Goal: Transaction & Acquisition: Purchase product/service

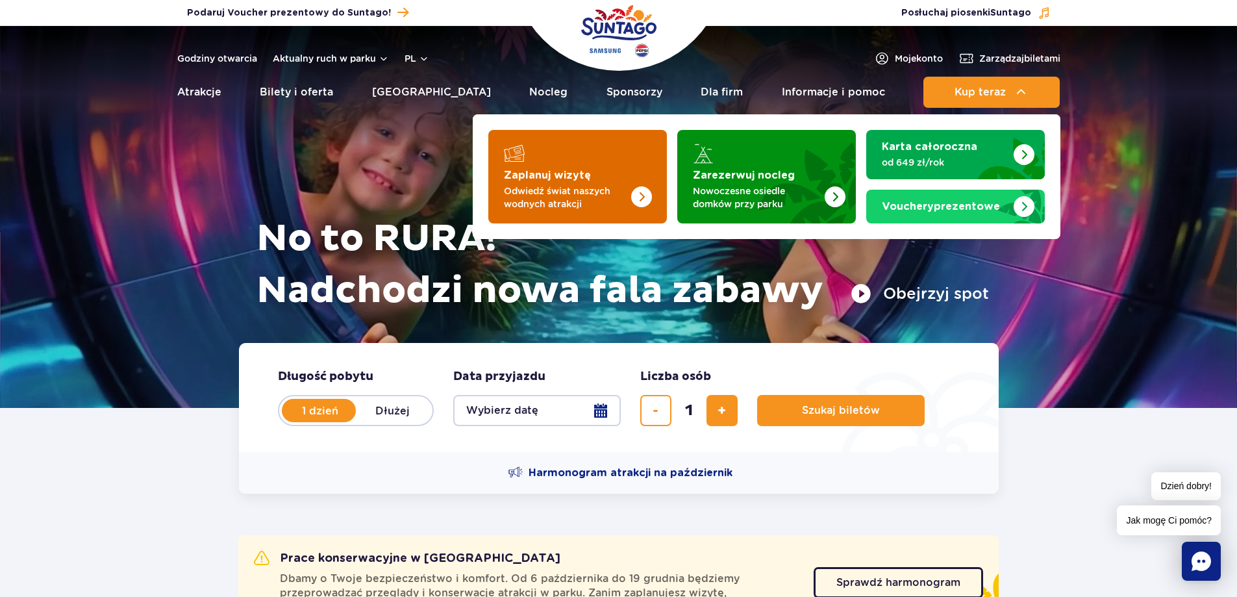
click at [562, 187] on p "Odwiedź świat naszych wodnych atrakcji" at bounding box center [567, 197] width 127 height 26
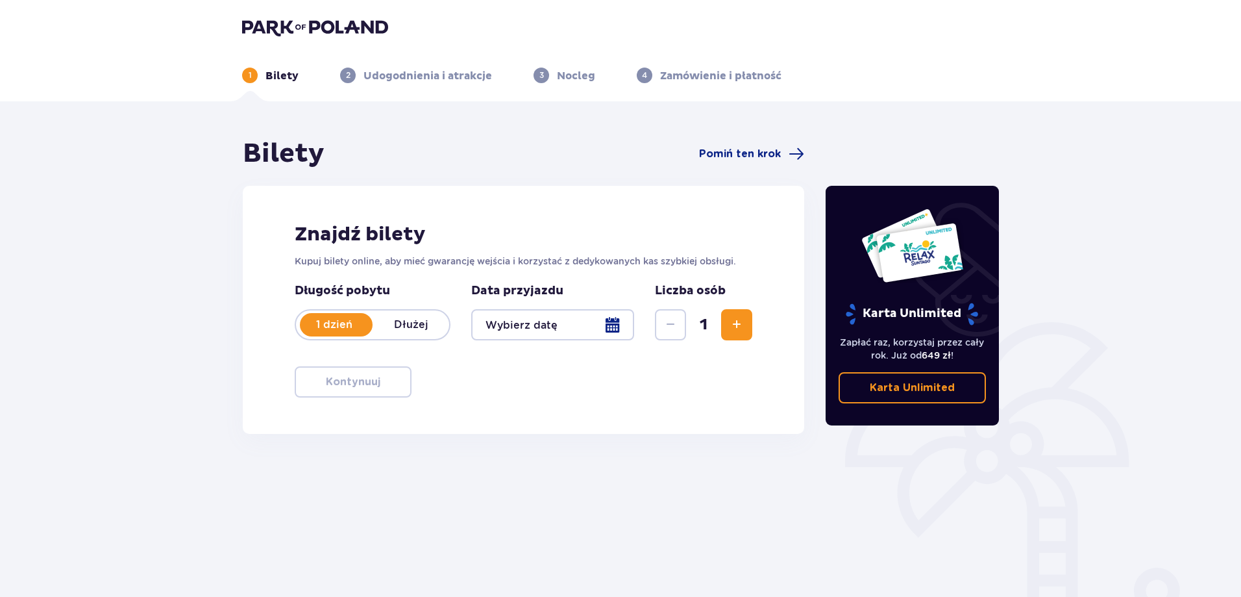
click at [599, 334] on div at bounding box center [552, 324] width 163 height 31
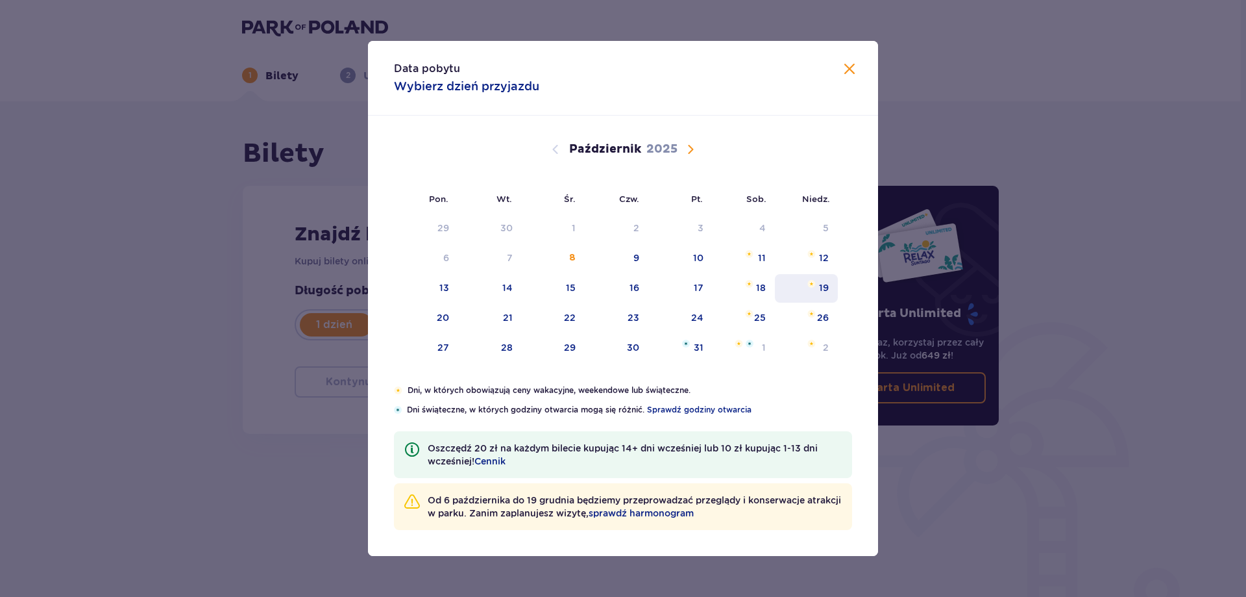
click at [760, 255] on div "11" at bounding box center [762, 257] width 8 height 13
type input "[DATE]"
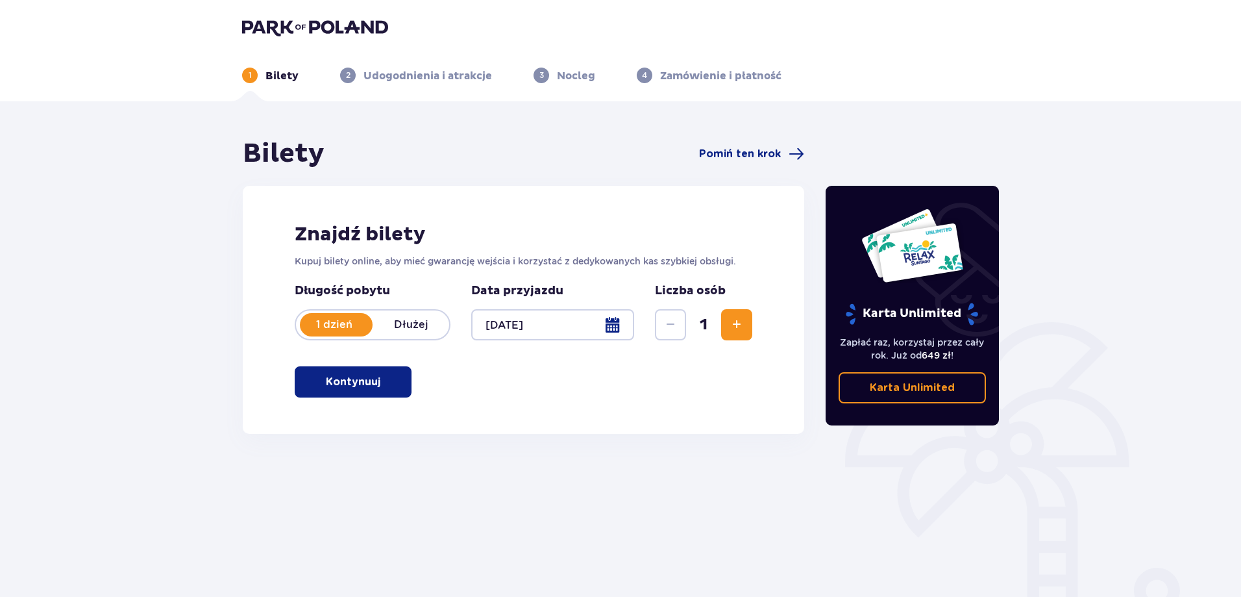
click at [735, 324] on span "Zwiększ" at bounding box center [737, 325] width 16 height 16
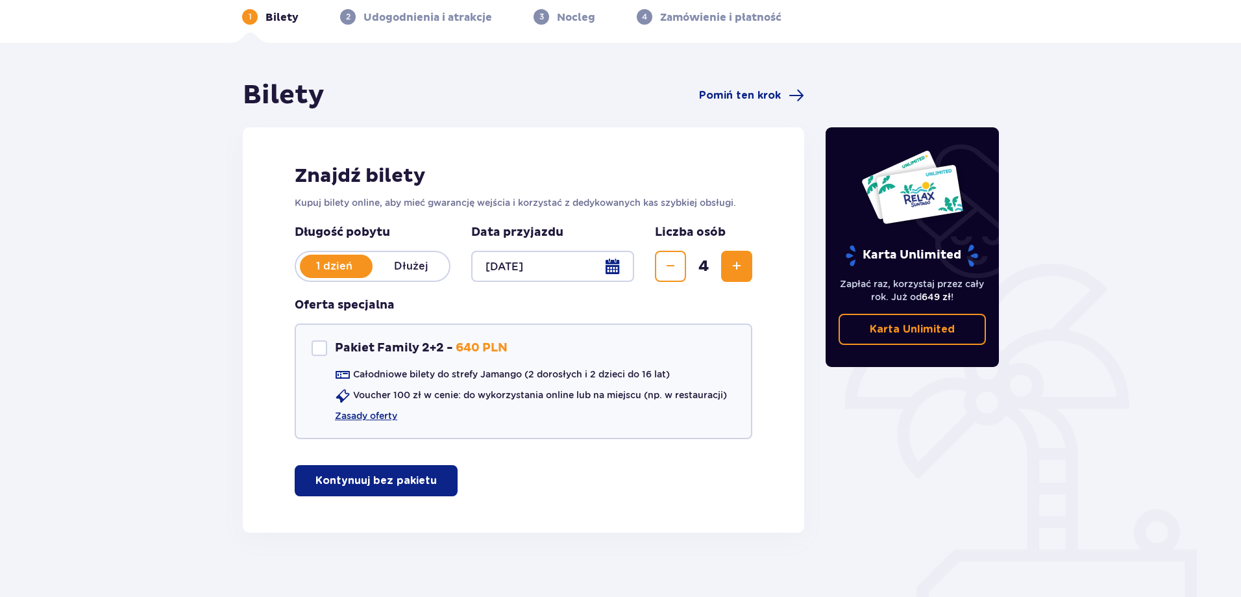
scroll to position [72, 0]
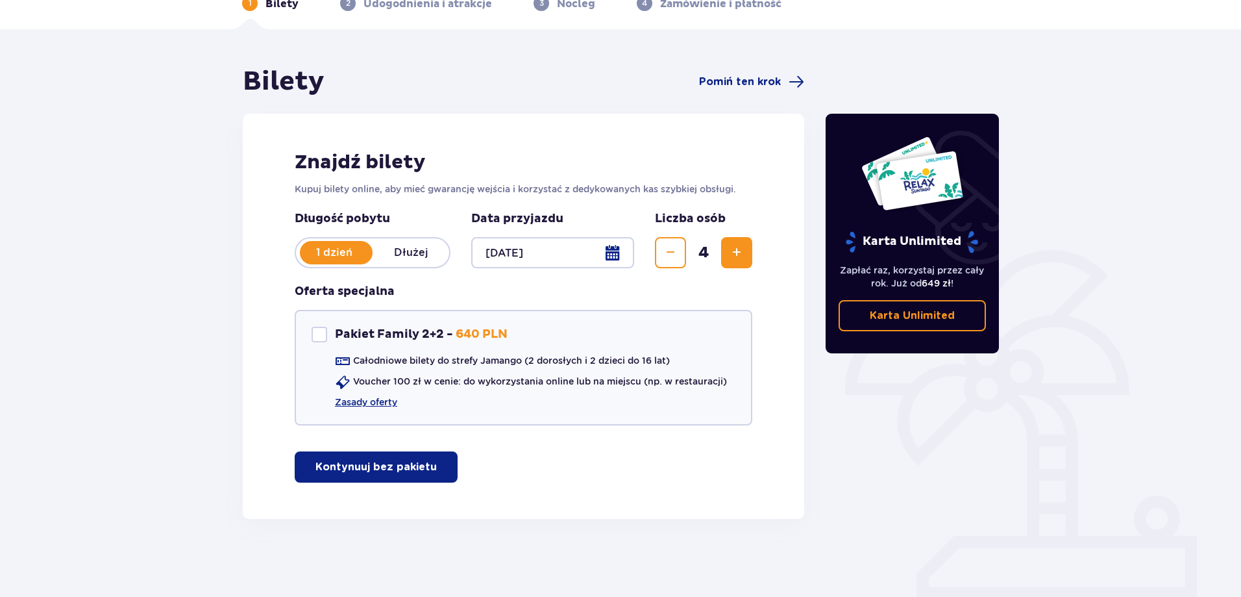
click at [711, 448] on div "Znajdź bilety Kupuj bilety online, aby mieć gwarancję wejścia i korzystać z ded…" at bounding box center [524, 316] width 562 height 405
click at [417, 464] on p "Kontynuuj bez pakietu" at bounding box center [375, 467] width 121 height 14
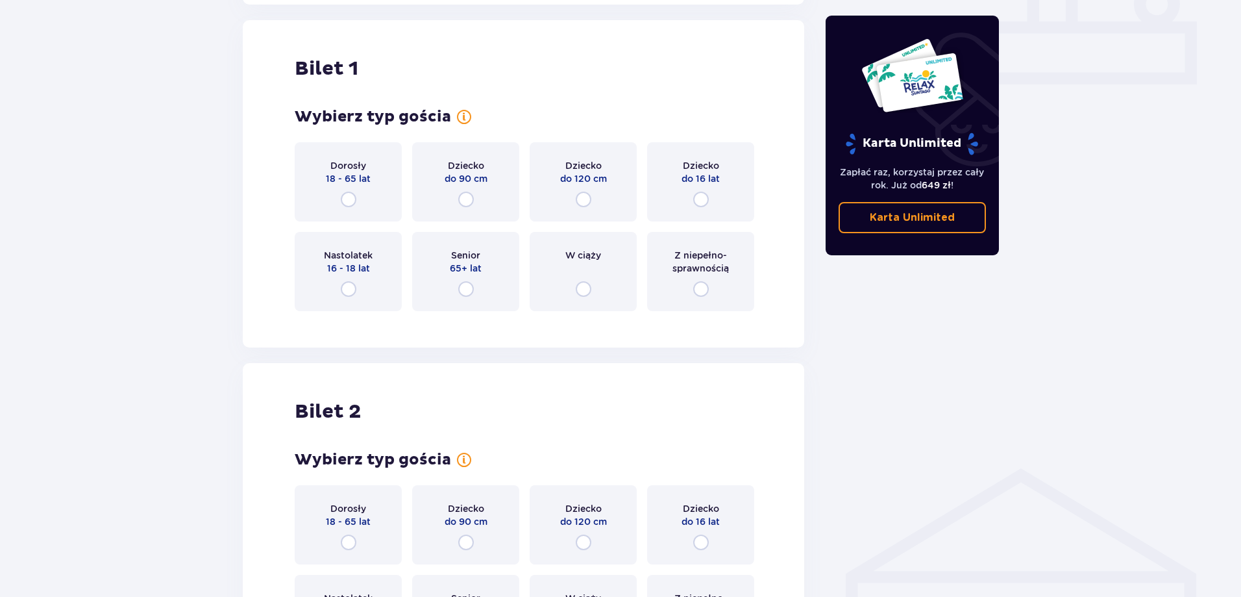
scroll to position [591, 0]
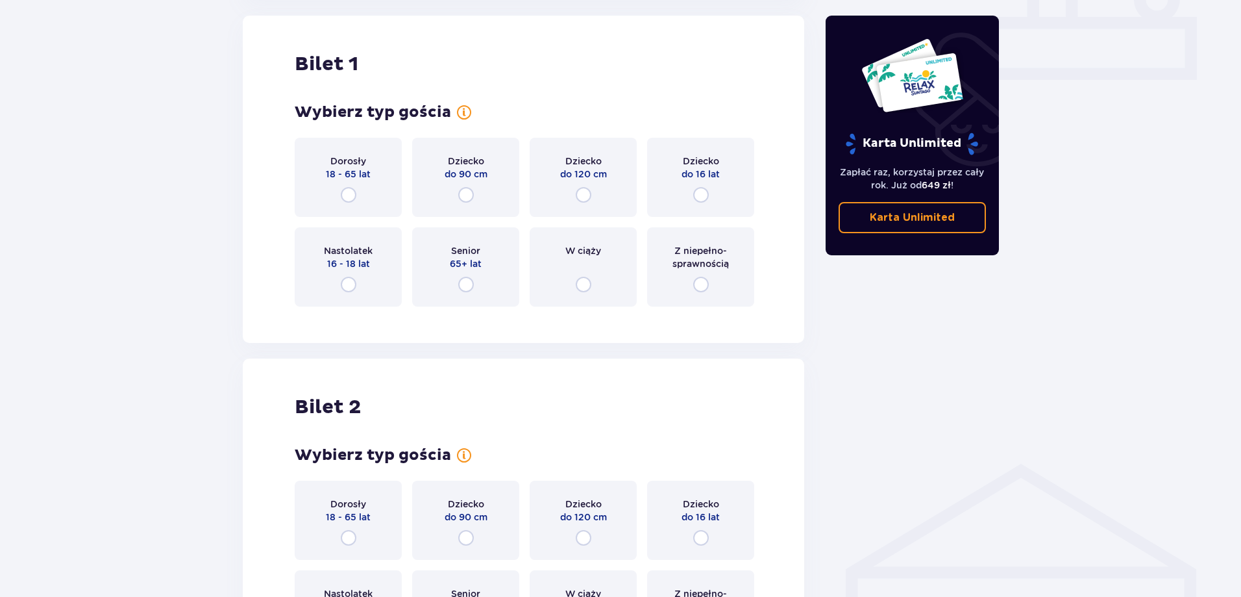
click at [344, 189] on input "radio" at bounding box center [349, 195] width 16 height 16
radio input "true"
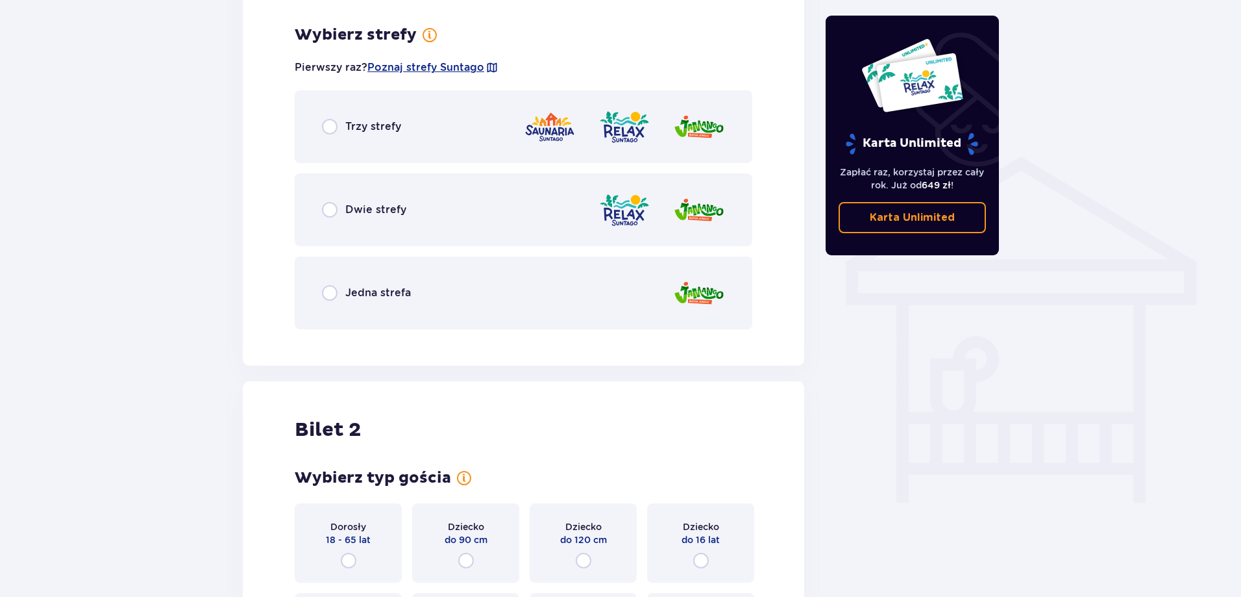
scroll to position [908, 0]
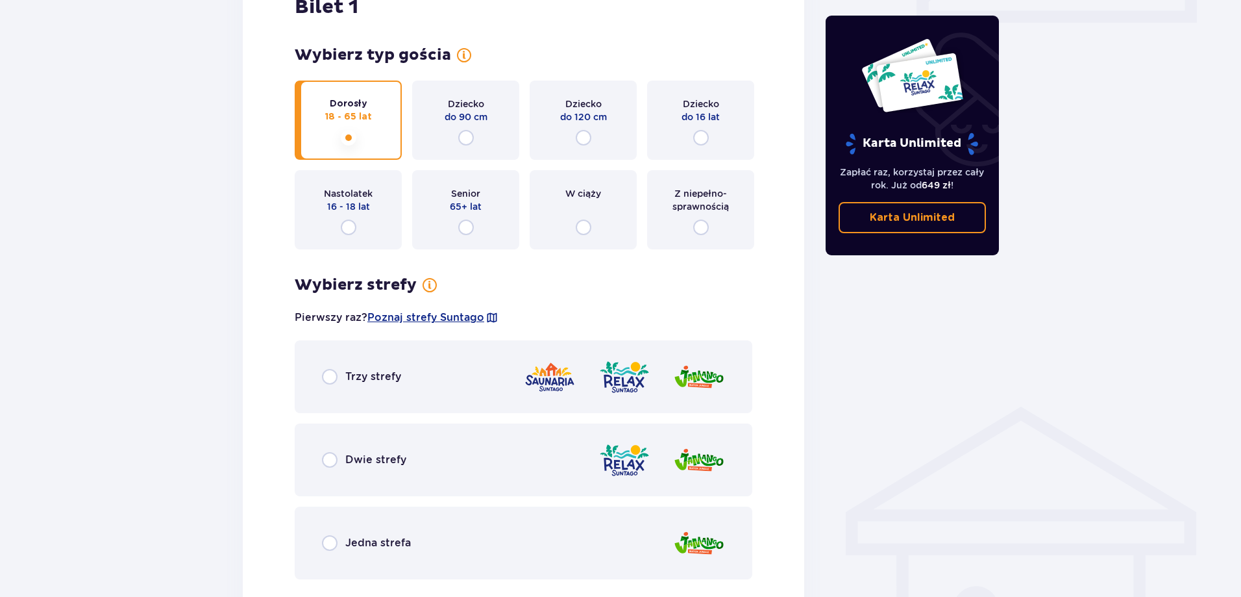
click at [453, 369] on div "Trzy strefy" at bounding box center [524, 376] width 458 height 73
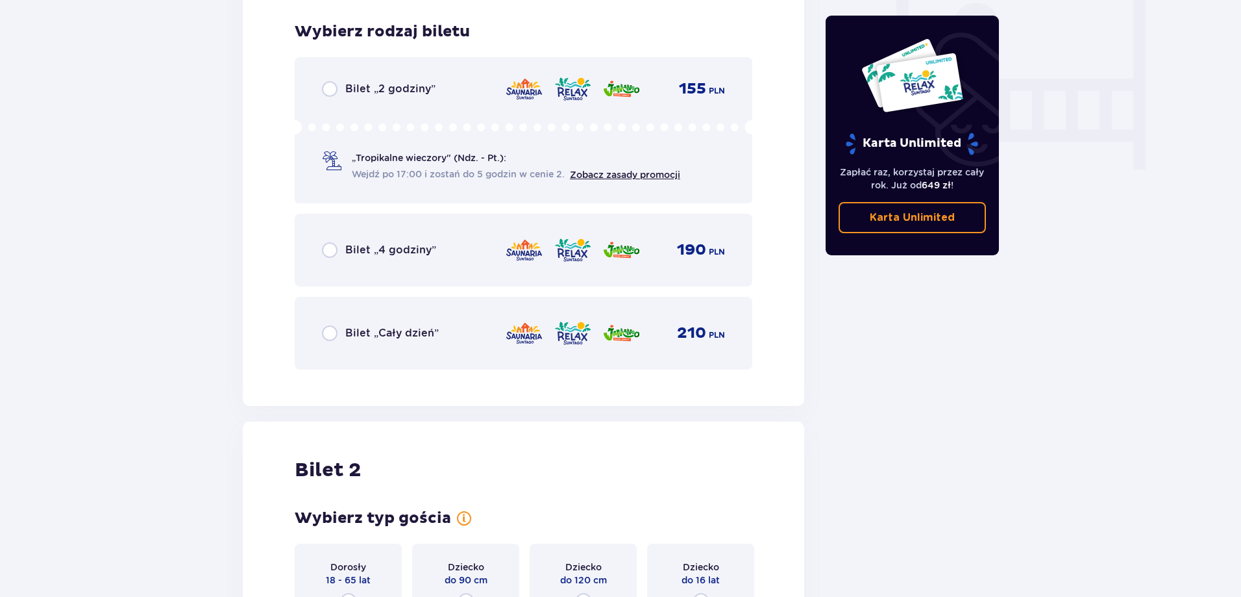
scroll to position [1237, 0]
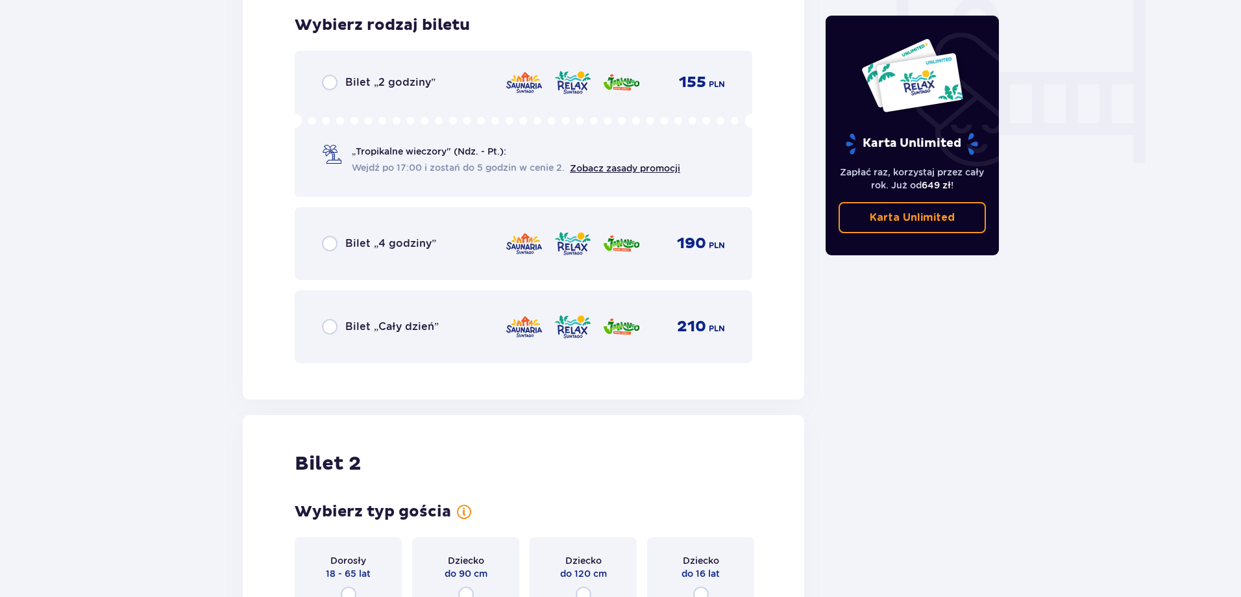
click at [481, 307] on div "Bilet „Cały dzień” 210 PLN" at bounding box center [524, 326] width 458 height 73
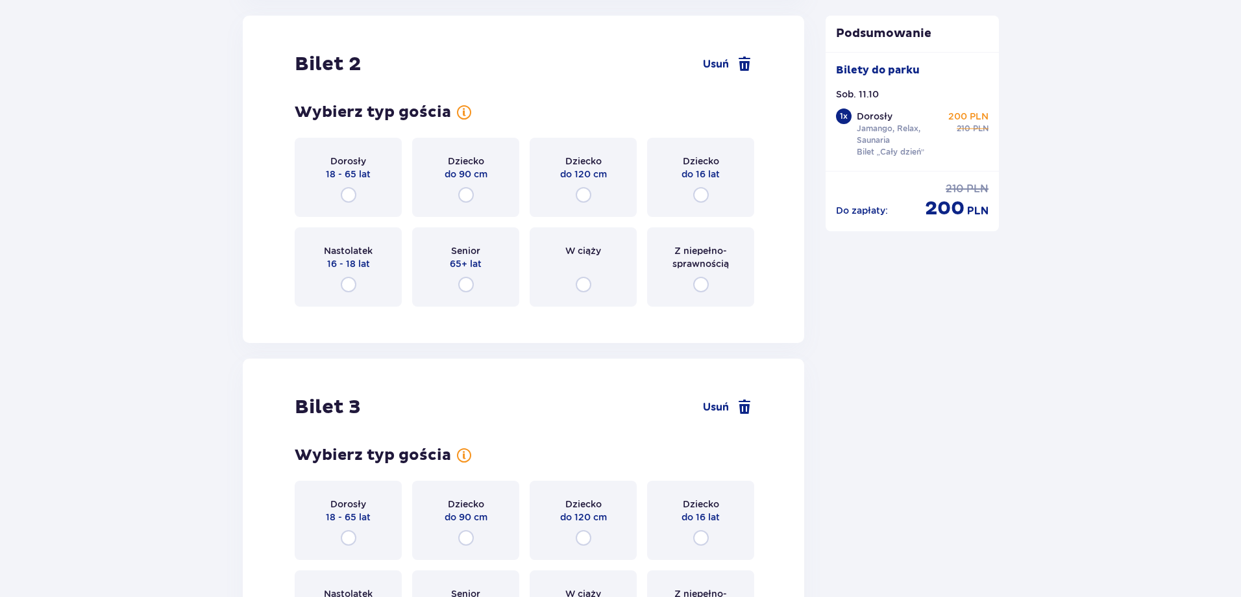
click at [399, 188] on div "Dorosły 18 - 65 lat" at bounding box center [348, 177] width 107 height 79
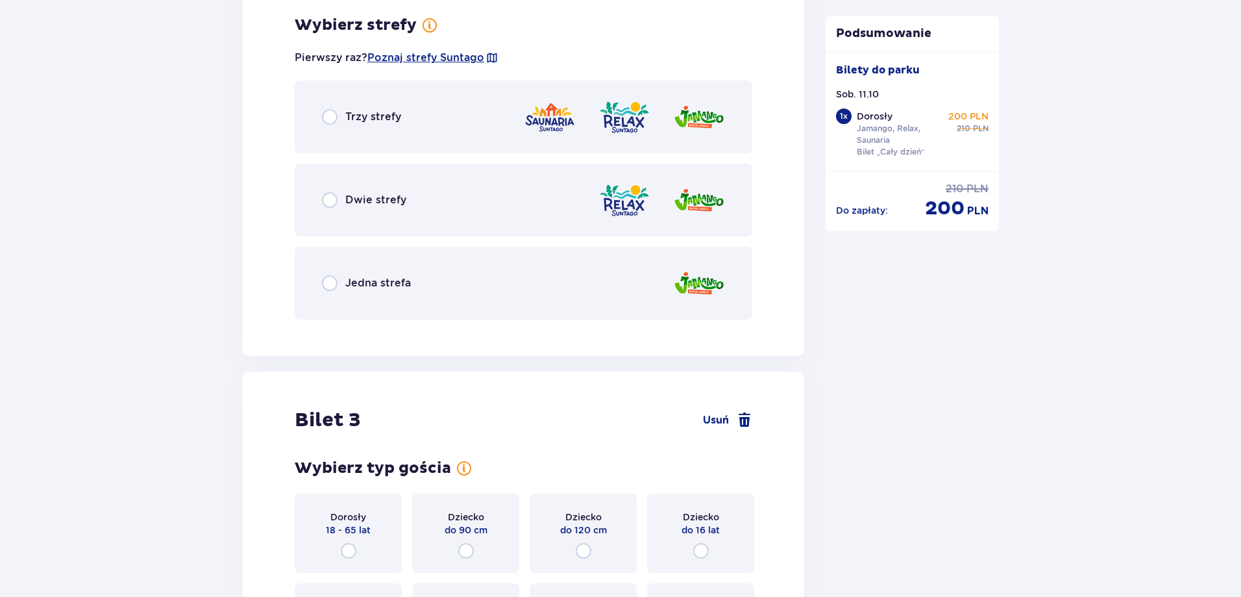
click at [456, 125] on div "Trzy strefy" at bounding box center [524, 116] width 458 height 73
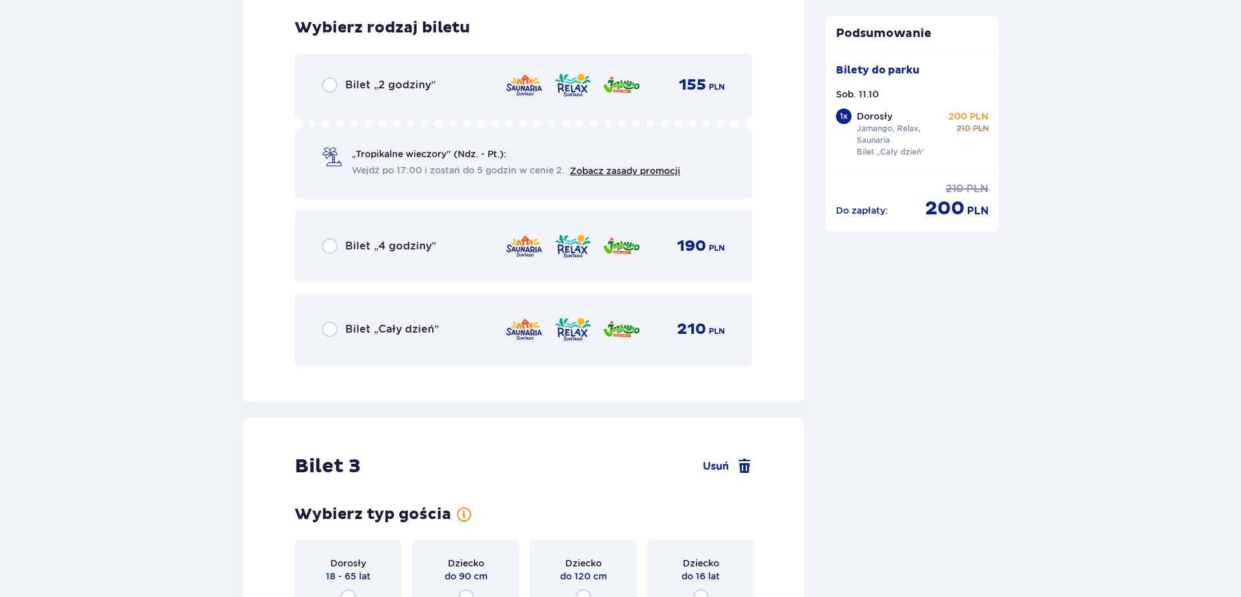
scroll to position [2283, 0]
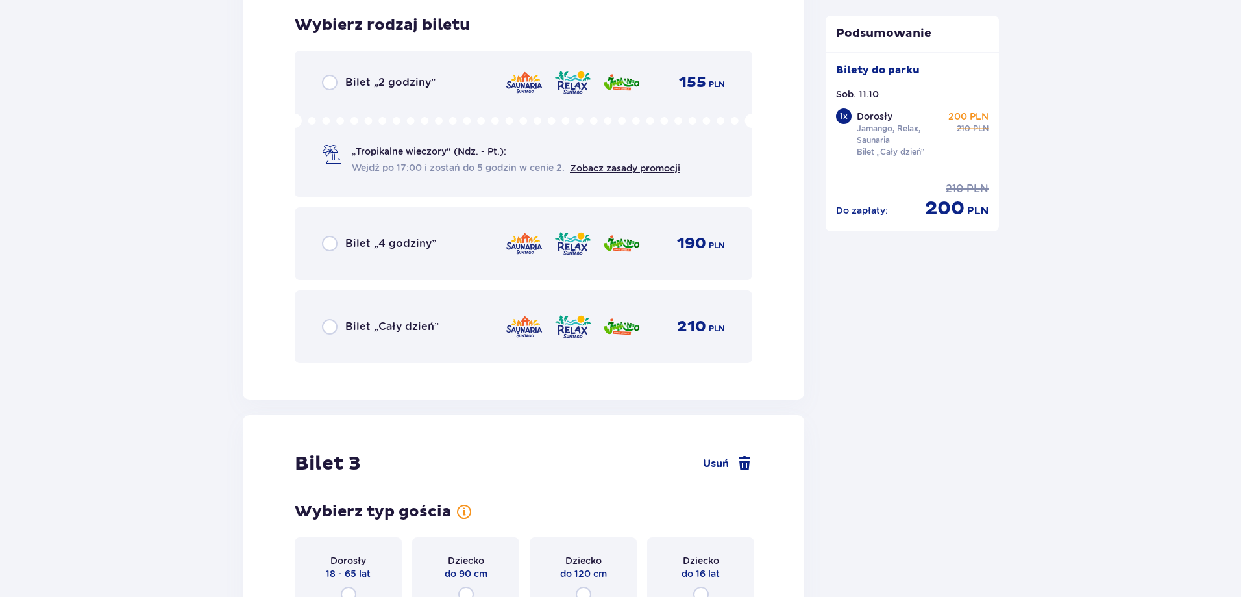
click at [467, 330] on div "Bilet „Cały dzień” 210 PLN" at bounding box center [523, 326] width 403 height 27
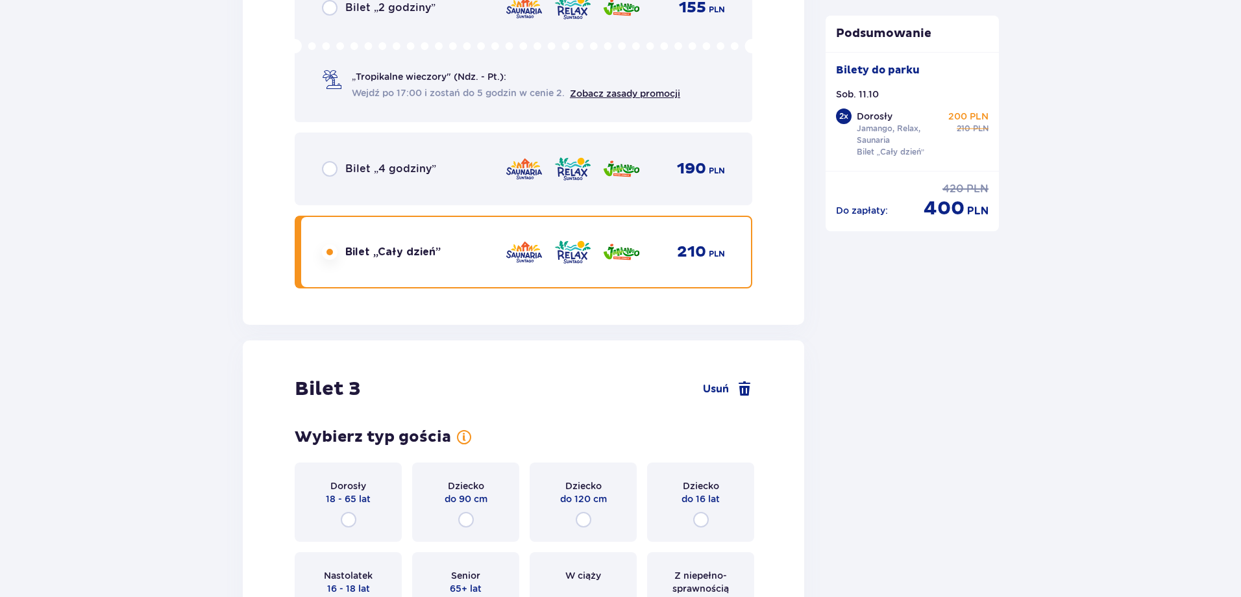
scroll to position [2682, 0]
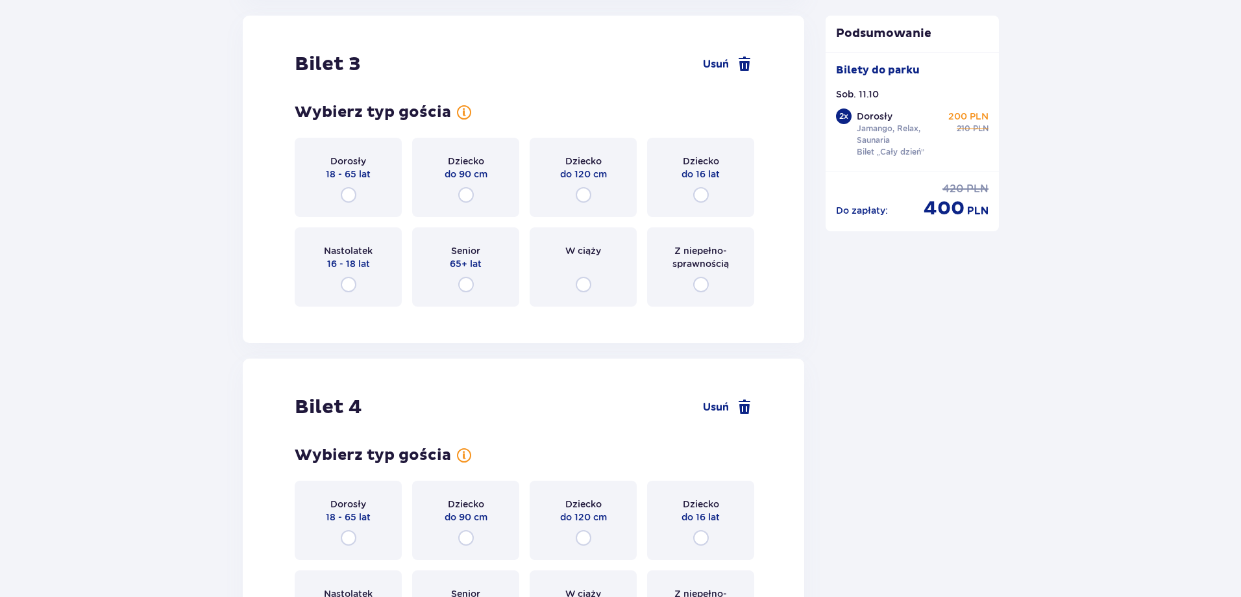
click at [345, 278] on input "radio" at bounding box center [349, 285] width 16 height 16
radio input "true"
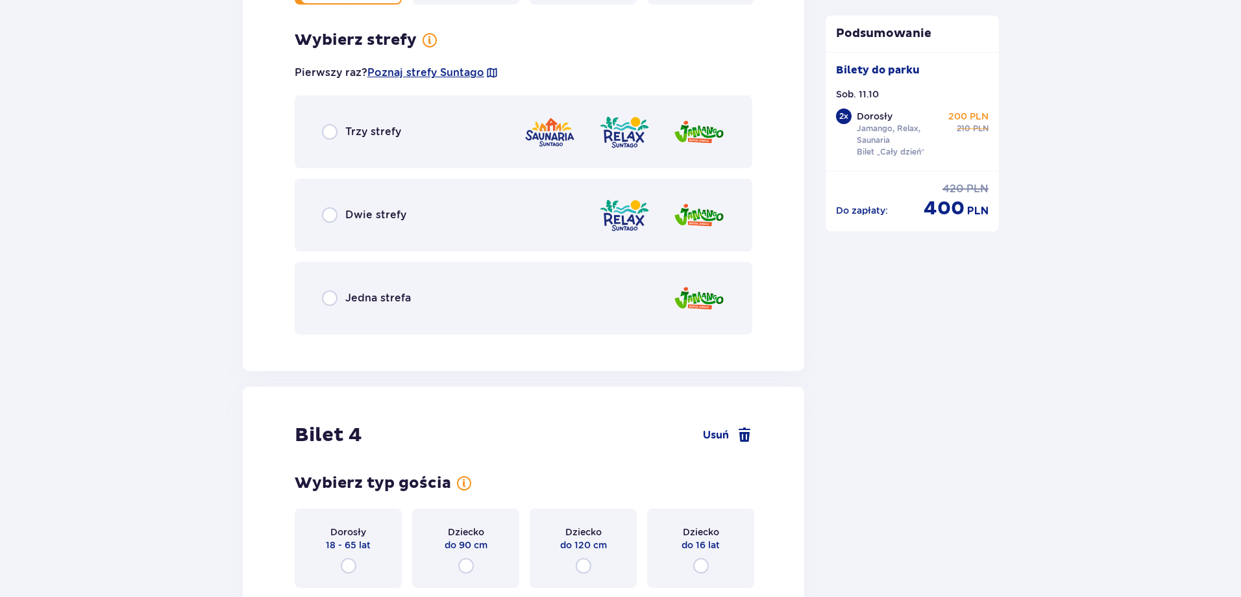
scroll to position [2999, 0]
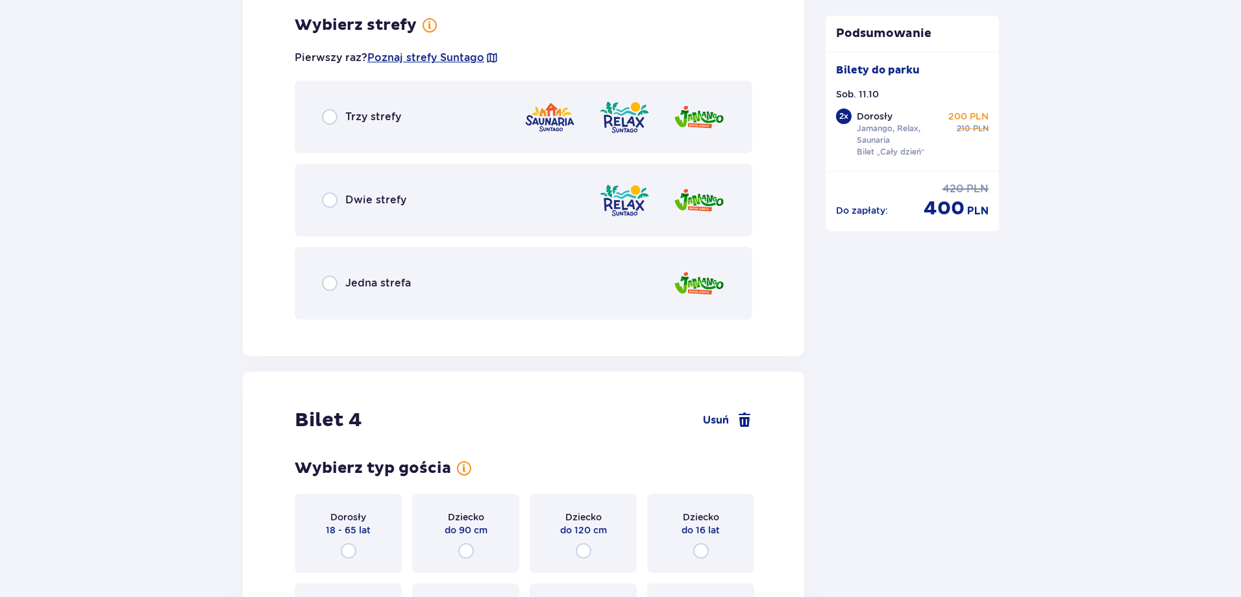
click at [479, 292] on div "Jedna strefa" at bounding box center [524, 283] width 458 height 73
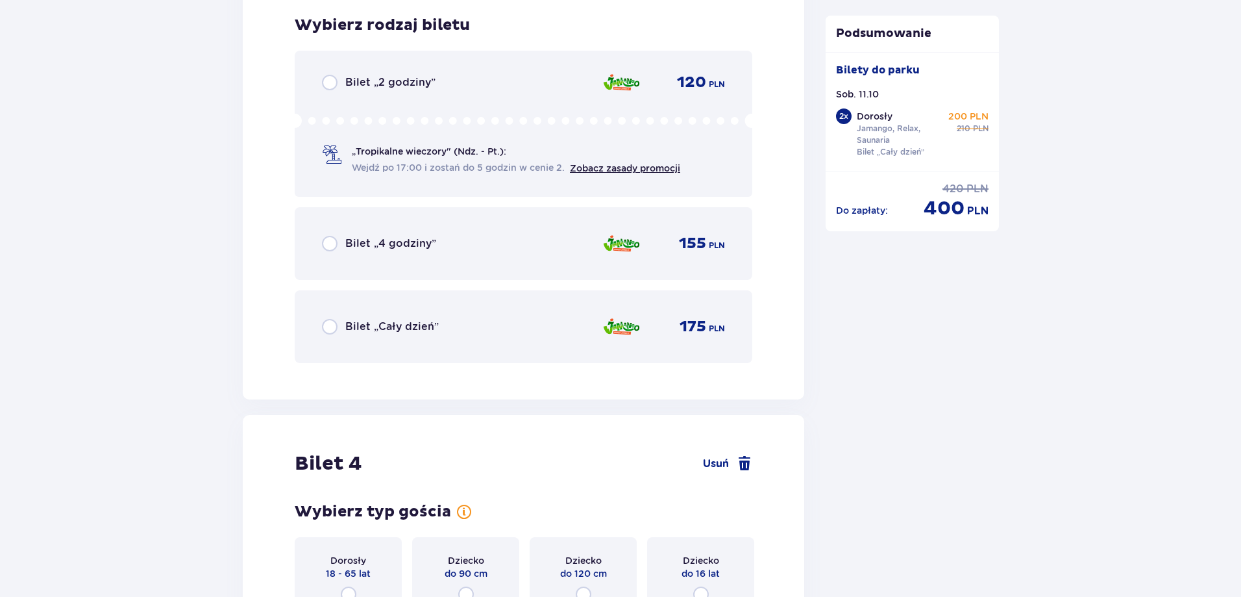
click at [499, 330] on div "Bilet „Cały dzień” 175 PLN" at bounding box center [523, 326] width 403 height 27
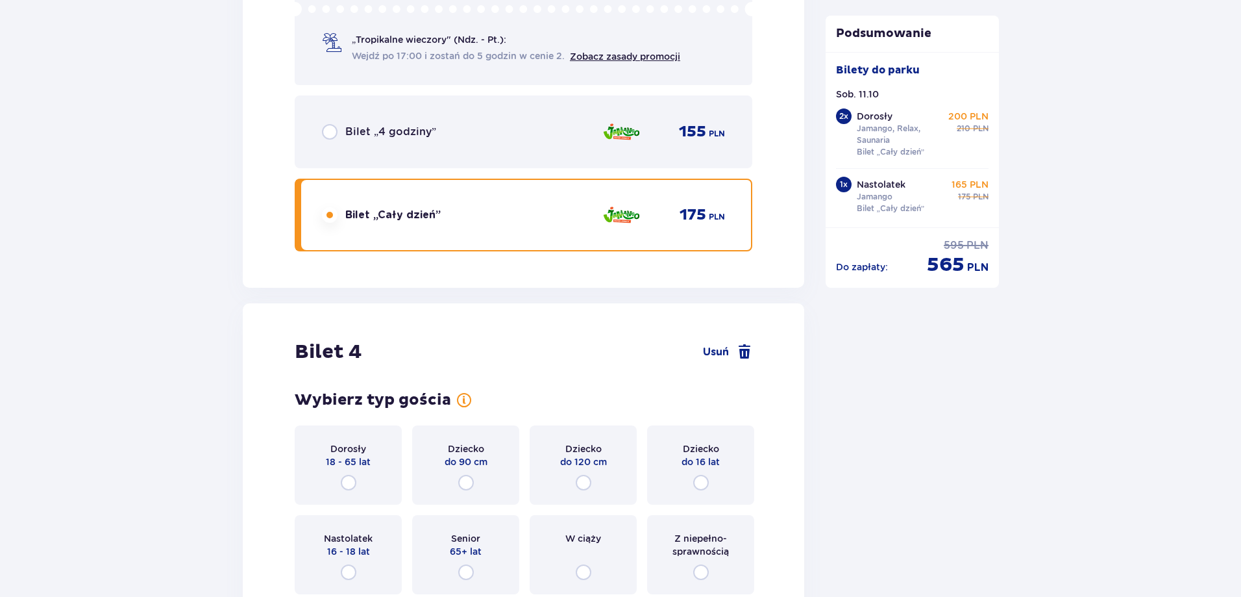
scroll to position [3615, 0]
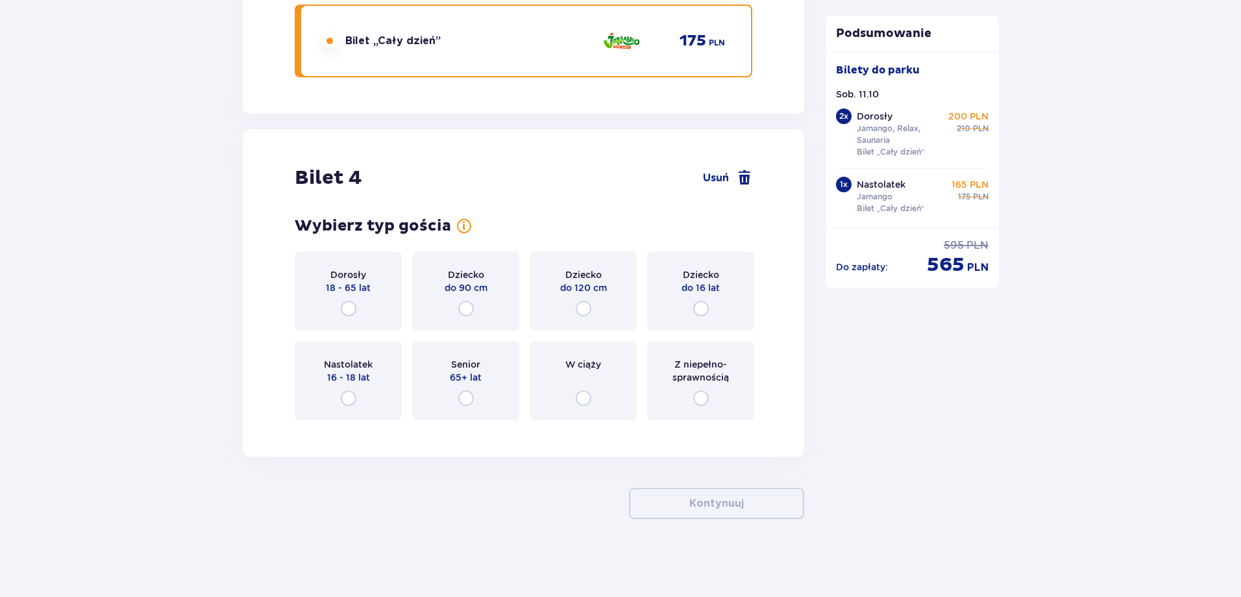
click at [365, 389] on div "Nastolatek 16 - 18 lat" at bounding box center [348, 380] width 107 height 79
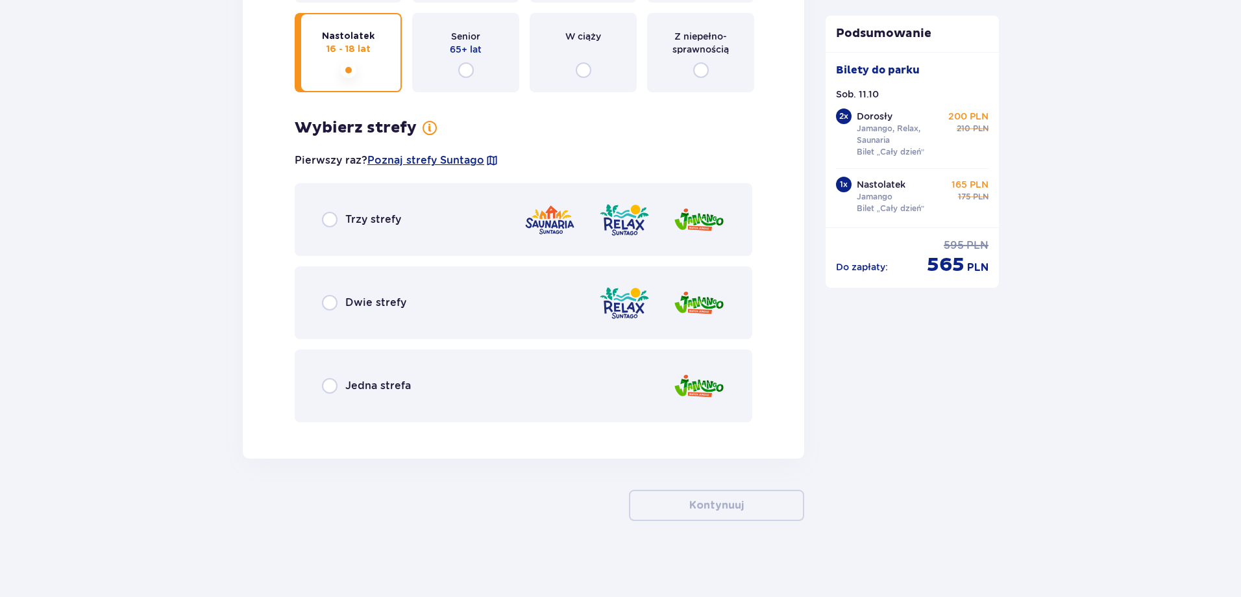
scroll to position [3944, 0]
click at [506, 389] on div "Jedna strefa" at bounding box center [524, 383] width 458 height 73
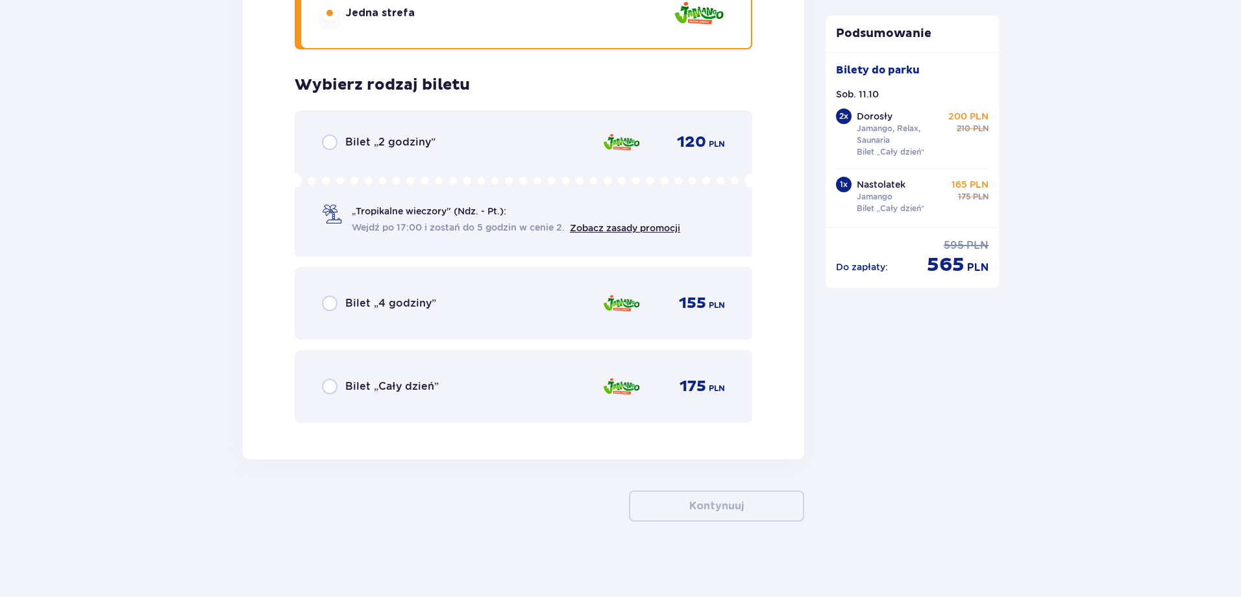
scroll to position [4318, 0]
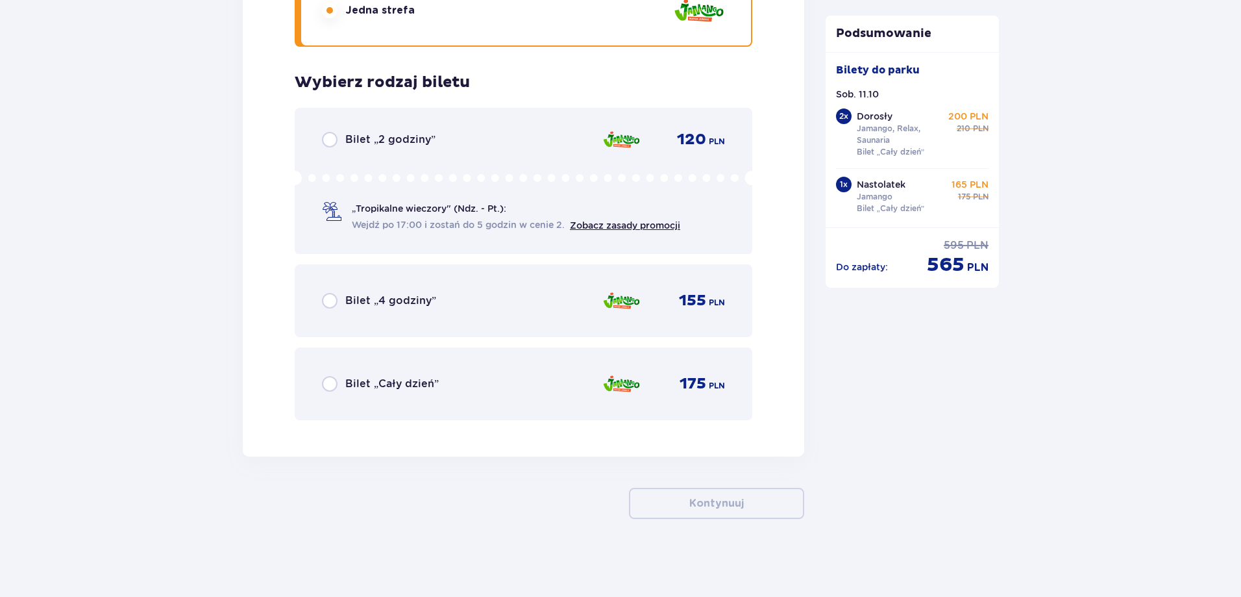
click at [548, 393] on div "Bilet „Cały dzień” 175 PLN" at bounding box center [523, 383] width 403 height 27
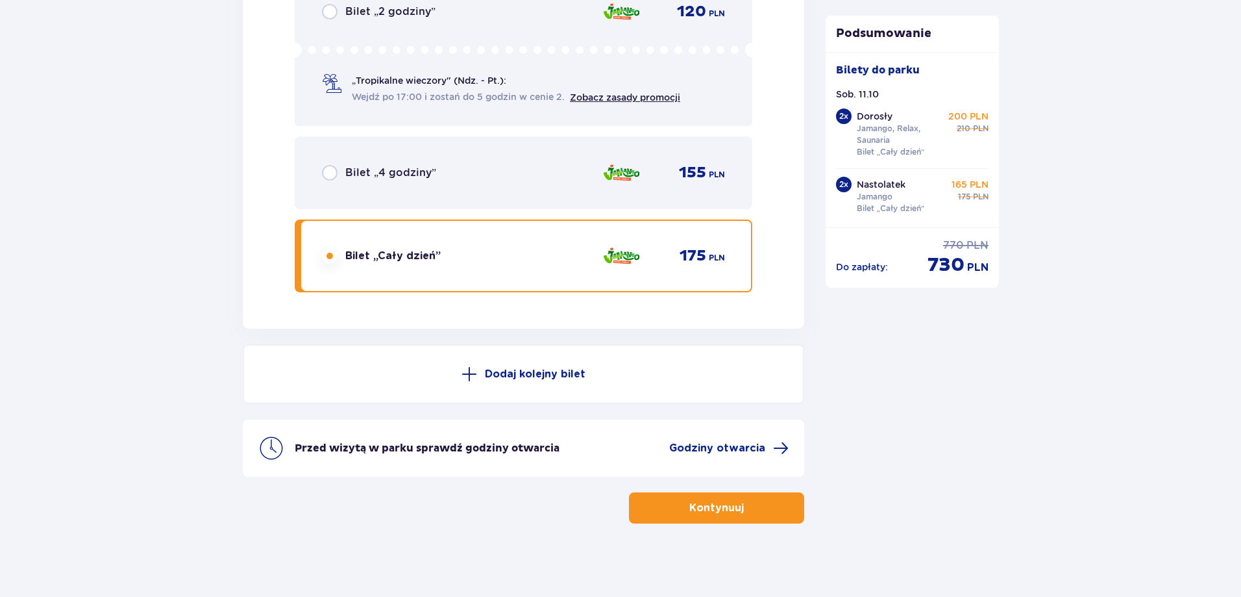
scroll to position [4450, 0]
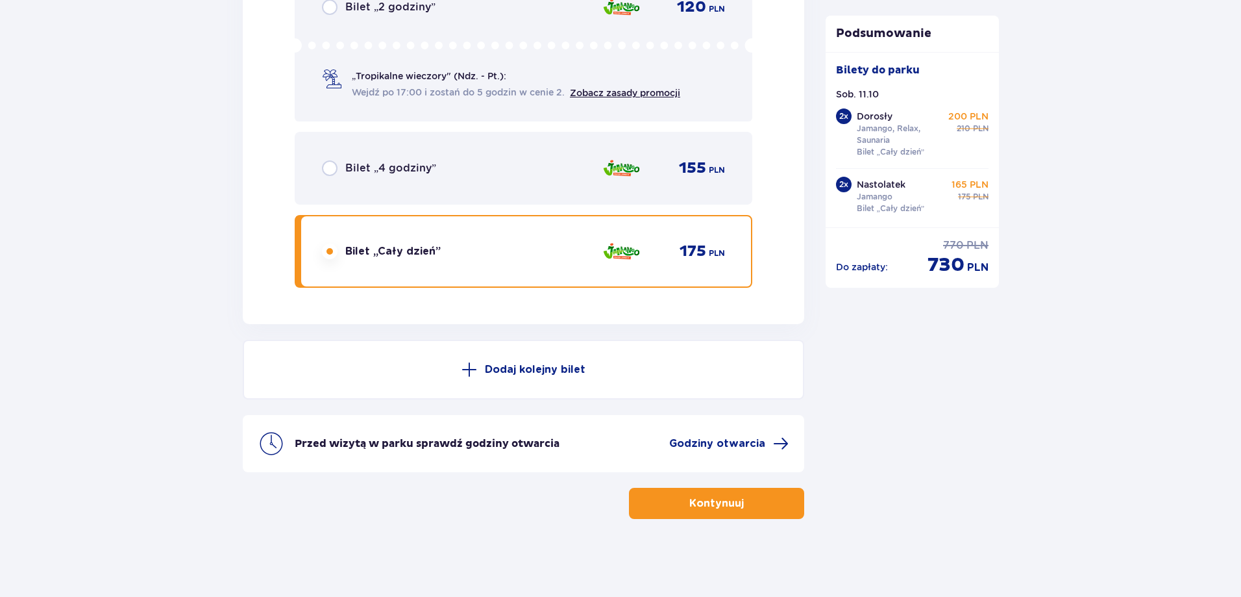
click at [734, 508] on button "Kontynuuj" at bounding box center [716, 503] width 175 height 31
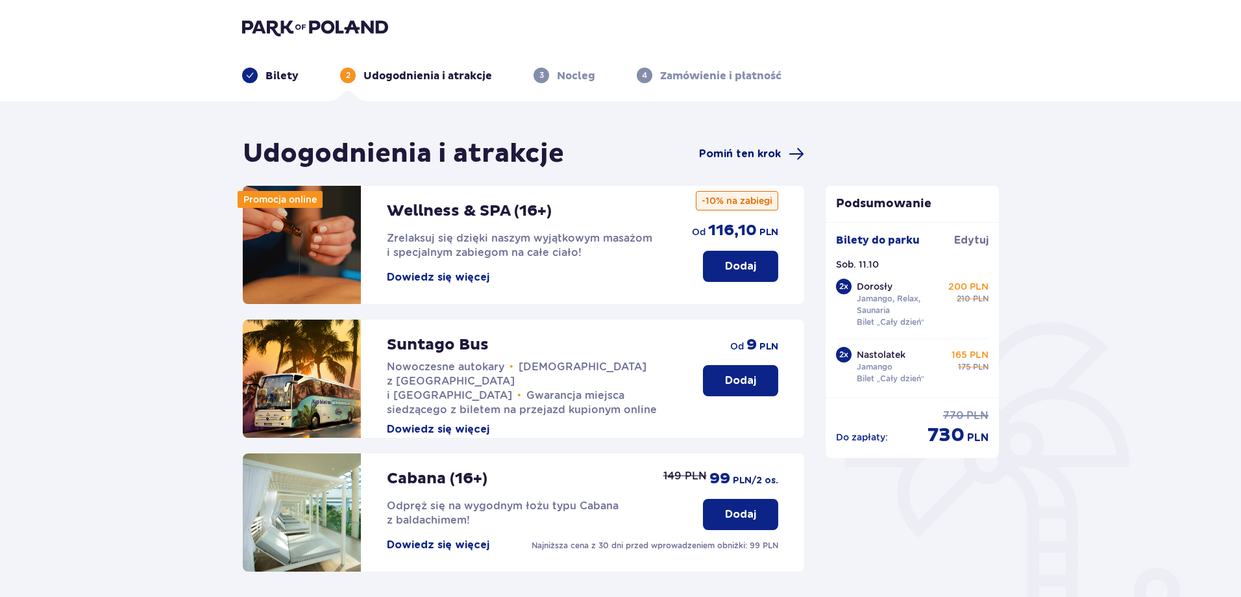
click at [744, 160] on span "Pomiń ten krok" at bounding box center [740, 154] width 82 height 14
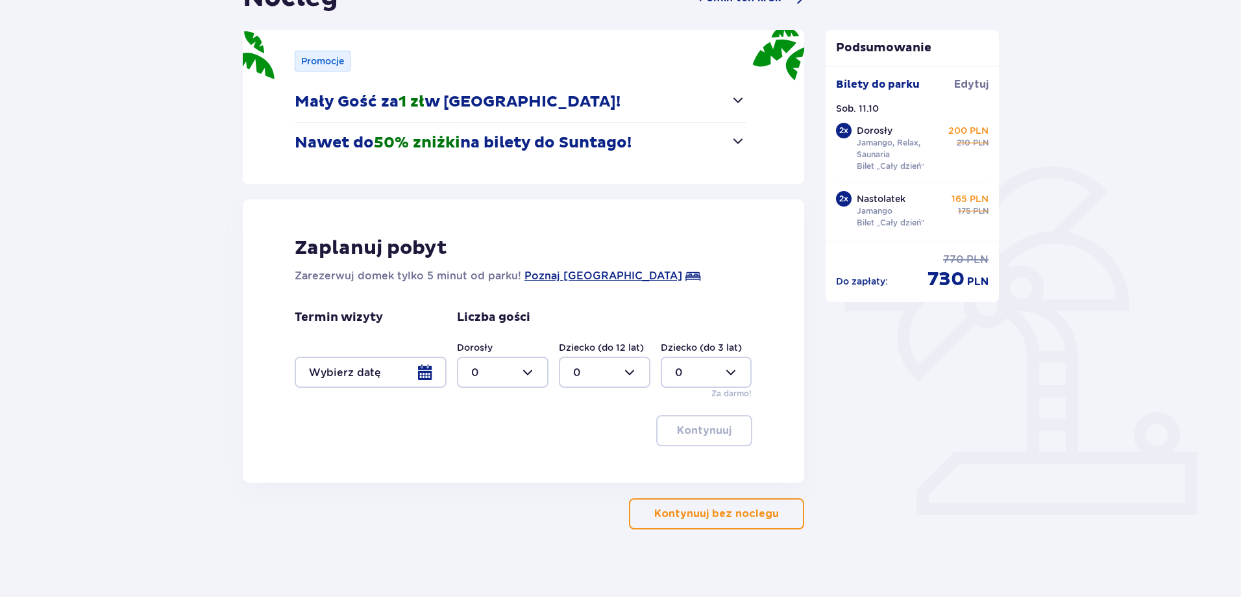
scroll to position [166, 0]
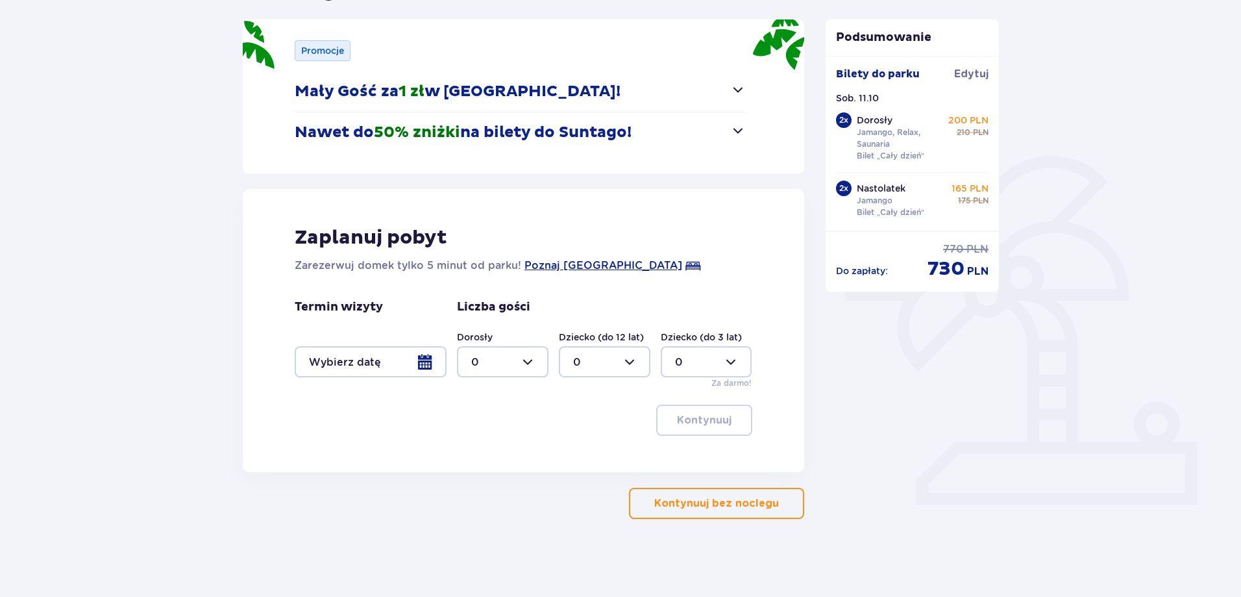
click at [724, 491] on button "Kontynuuj bez noclegu" at bounding box center [716, 503] width 175 height 31
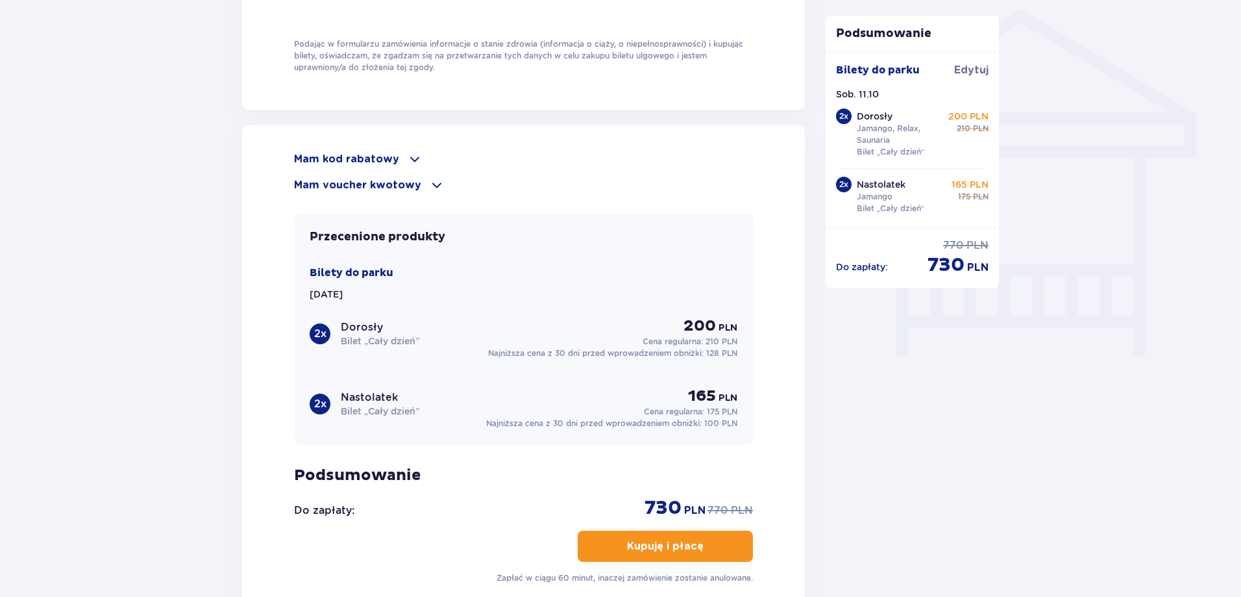
scroll to position [1048, 0]
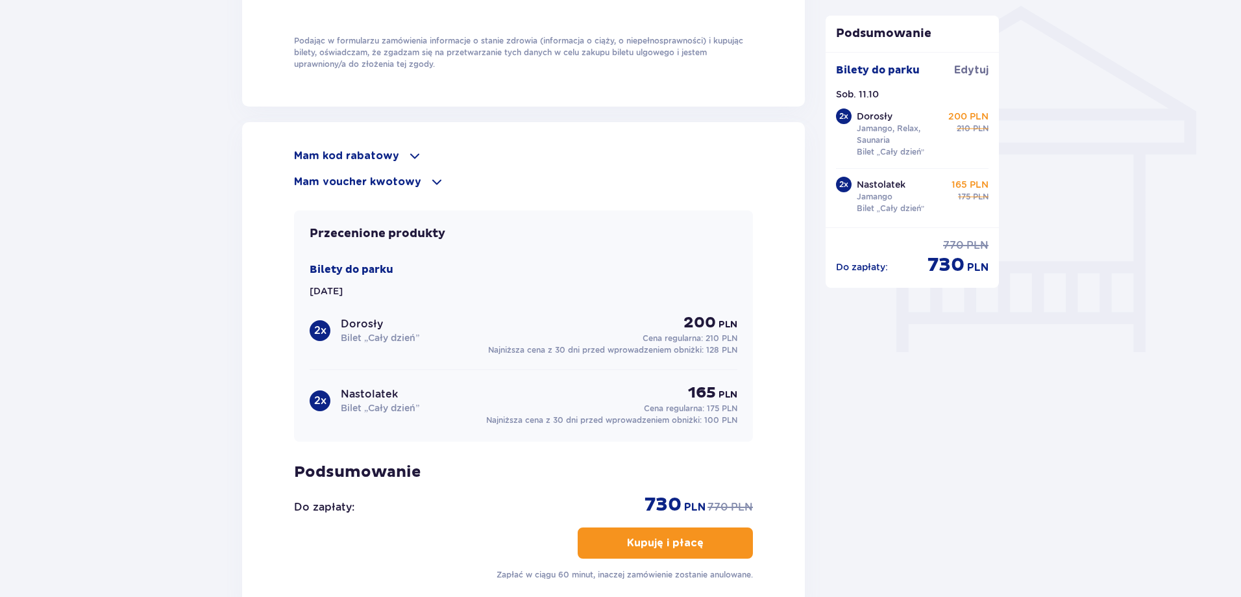
click at [407, 159] on span at bounding box center [415, 156] width 16 height 16
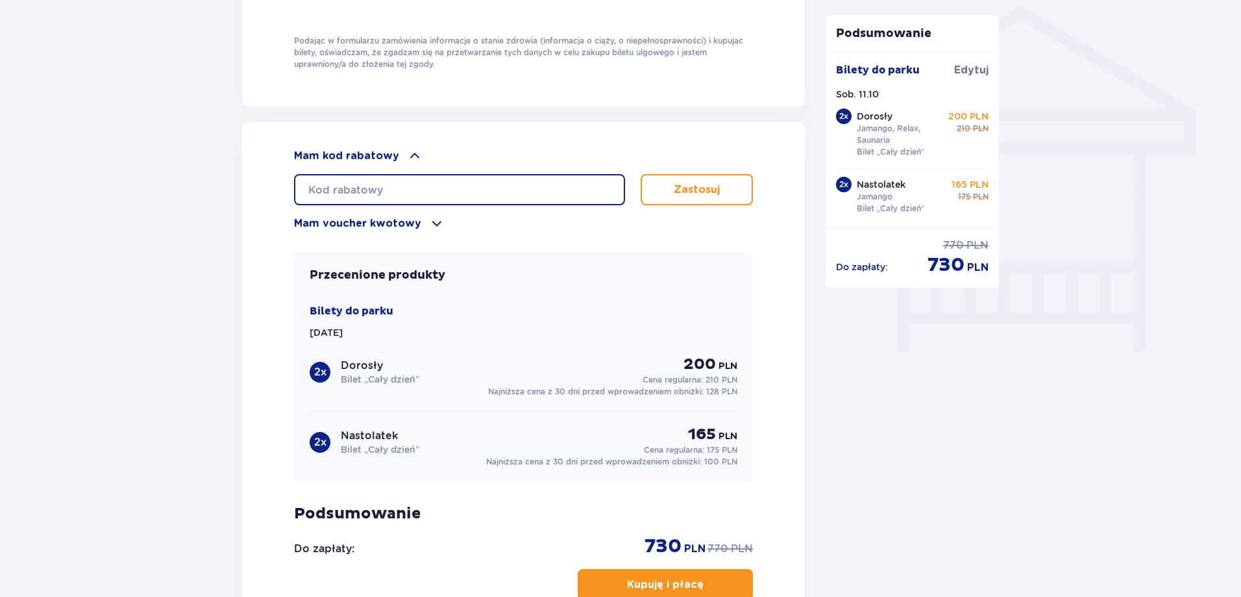
click at [411, 195] on input "text" at bounding box center [459, 189] width 331 height 31
type input "STUDENT30"
click at [712, 183] on p "Zastosuj" at bounding box center [697, 189] width 46 height 14
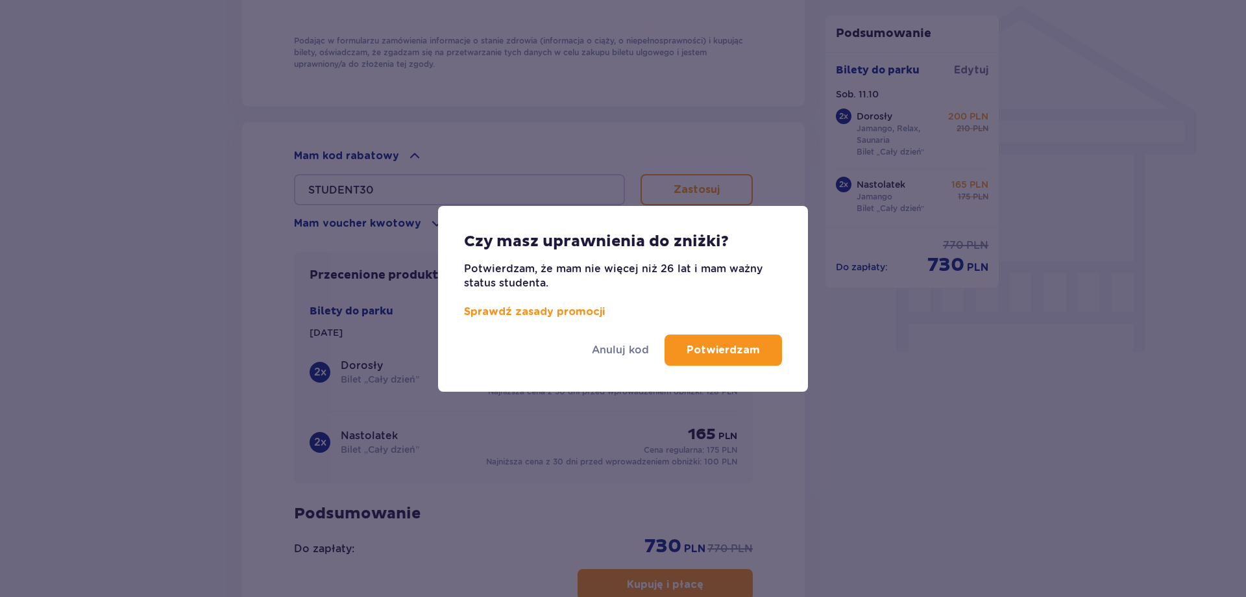
click at [752, 343] on p "Potwierdzam" at bounding box center [723, 350] width 73 height 14
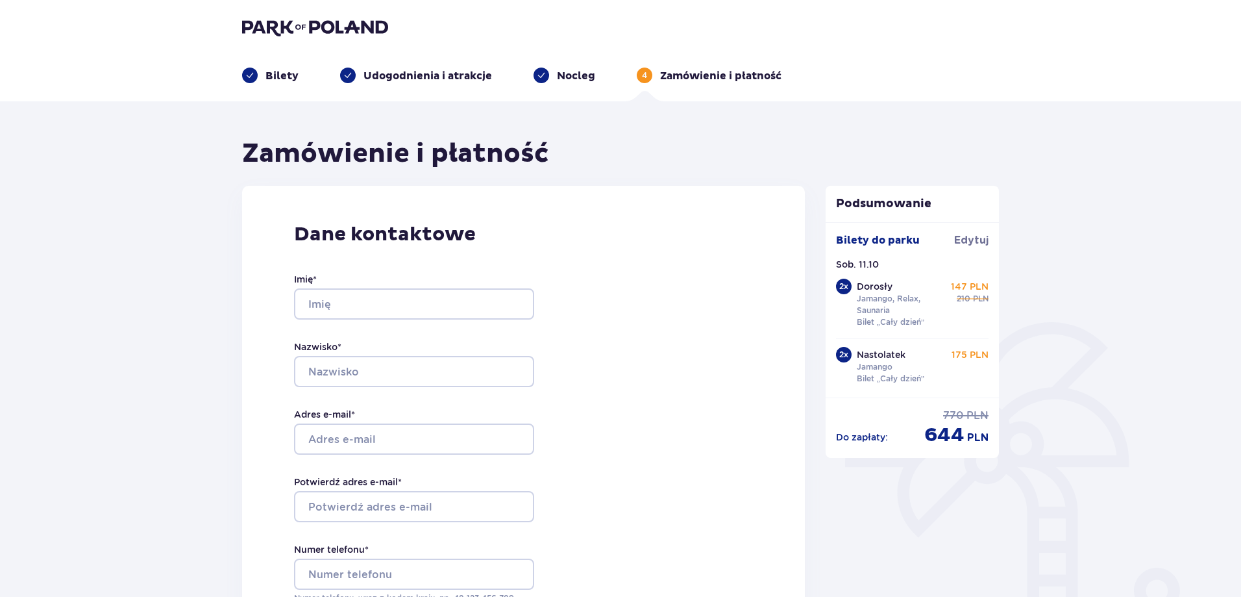
click at [290, 21] on img at bounding box center [315, 27] width 146 height 18
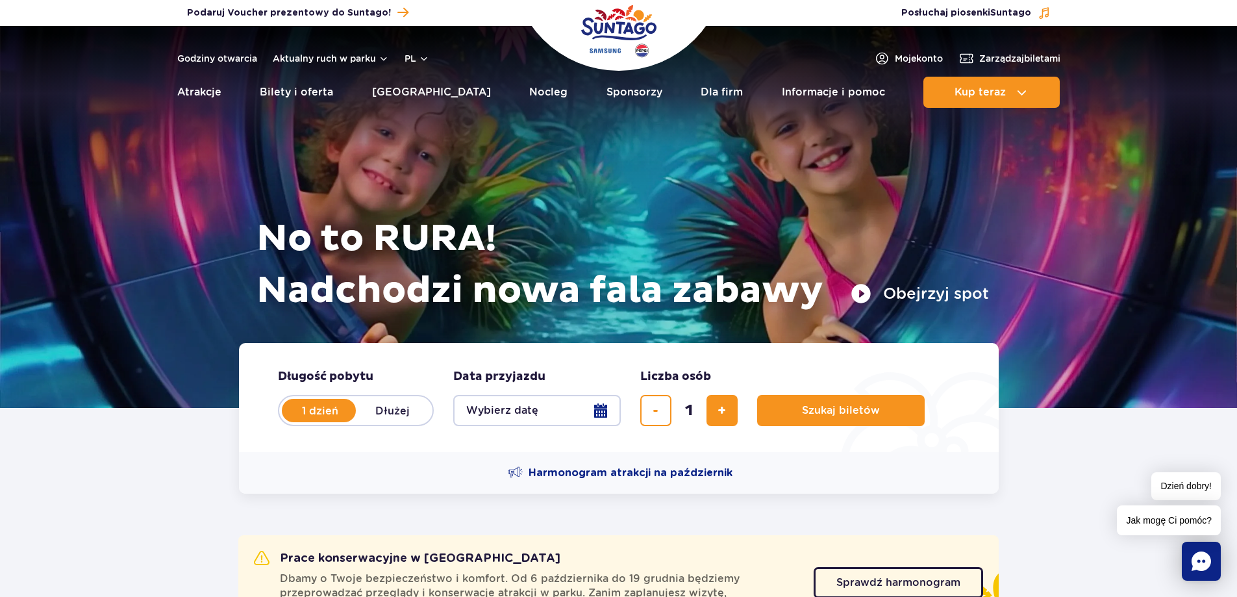
click at [571, 402] on button "Wybierz datę" at bounding box center [536, 410] width 167 height 31
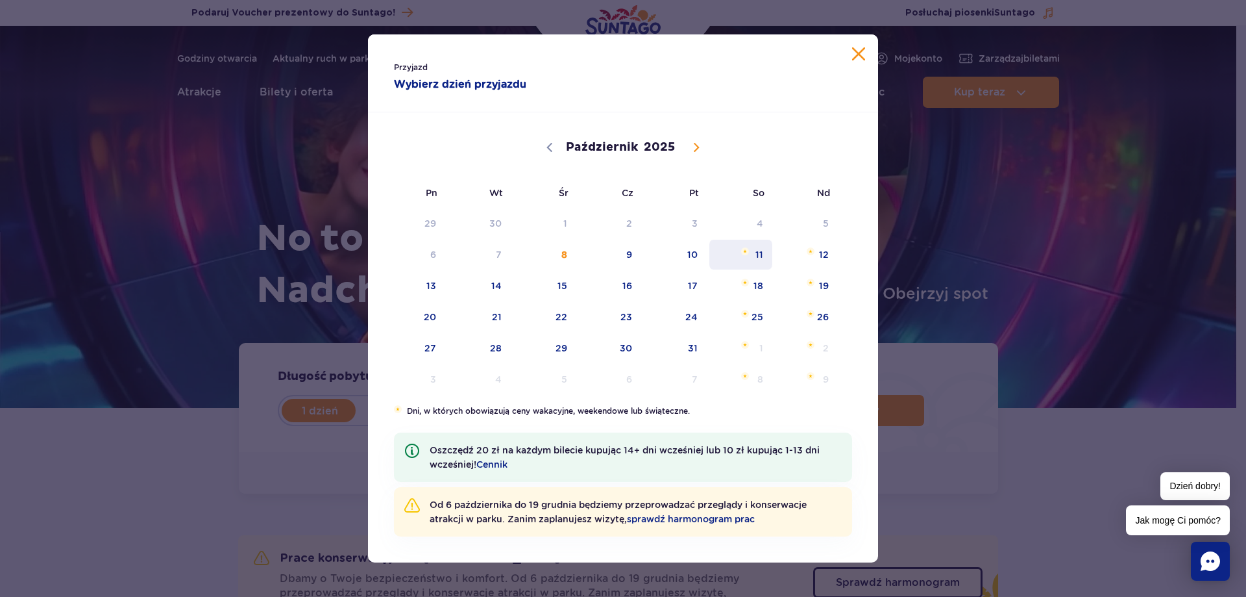
click at [755, 260] on span "11" at bounding box center [741, 255] width 66 height 30
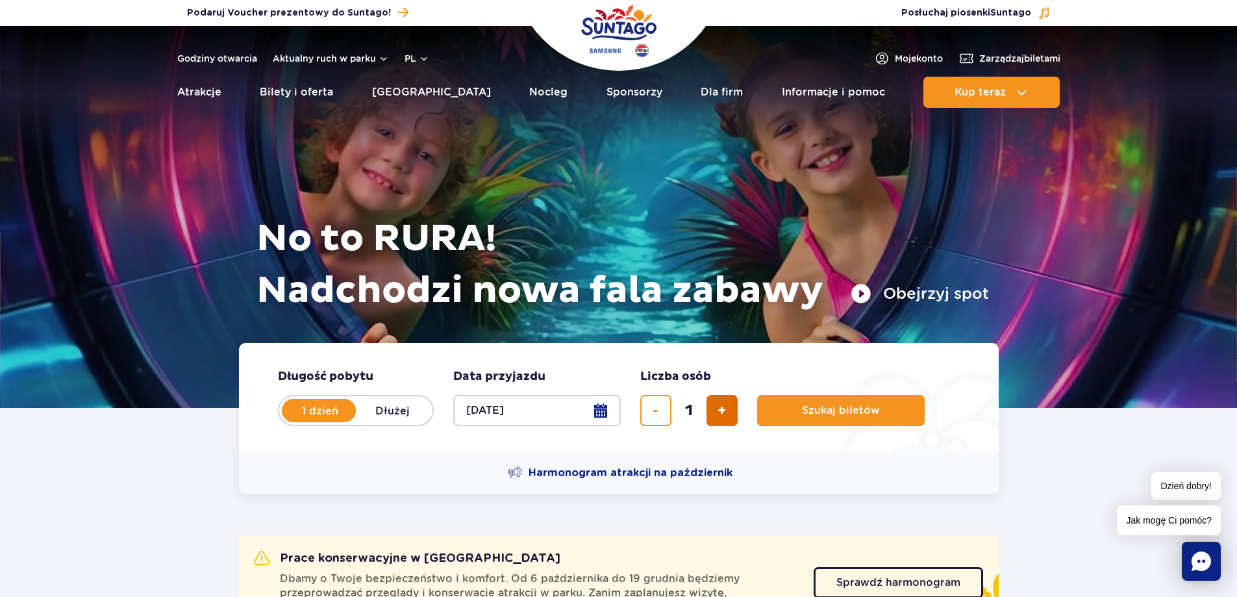
click at [734, 402] on button "dodaj bilet" at bounding box center [721, 410] width 31 height 31
type input "4"
click at [802, 406] on span "Szukaj biletów" at bounding box center [836, 410] width 78 height 12
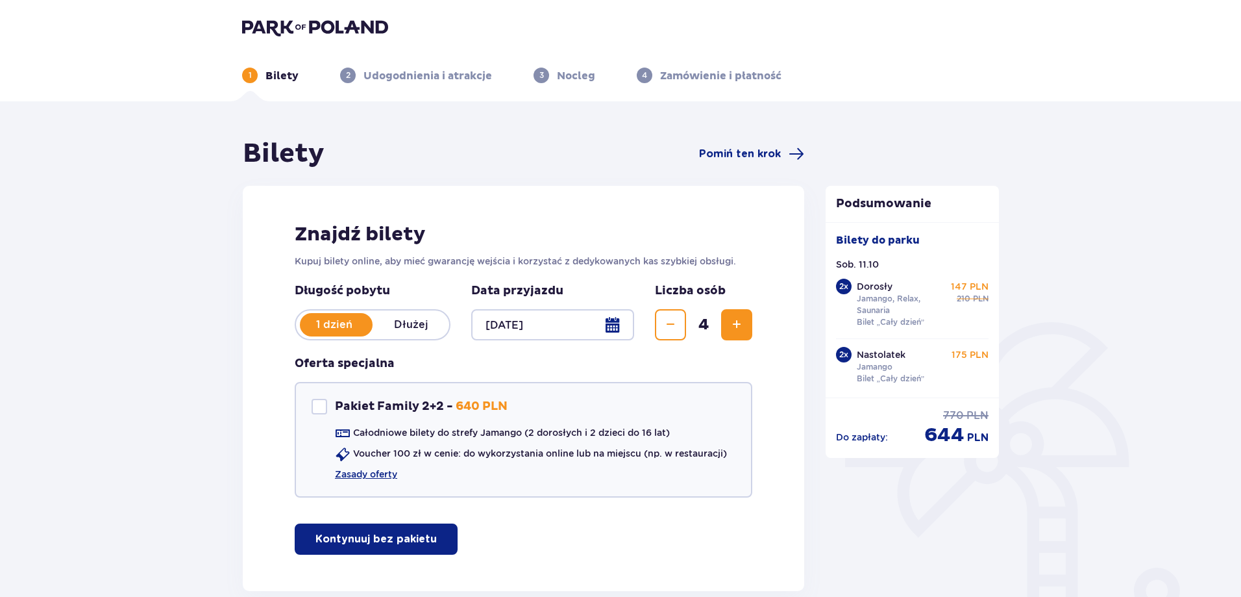
click at [607, 320] on div at bounding box center [552, 324] width 163 height 31
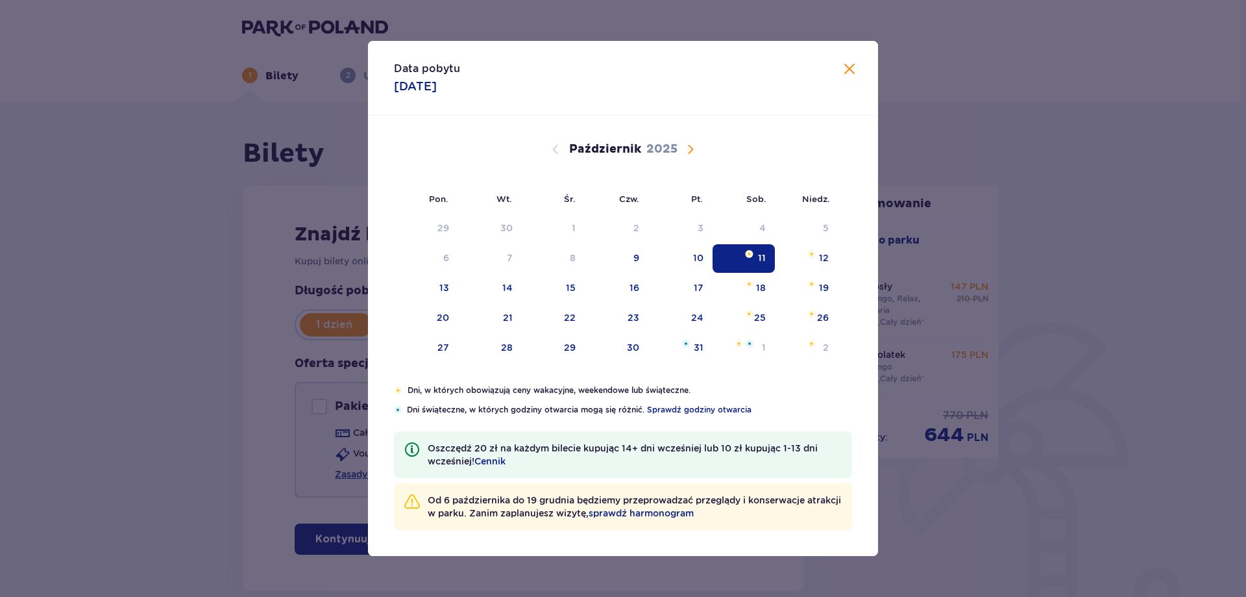
click at [729, 260] on div "11" at bounding box center [744, 258] width 63 height 29
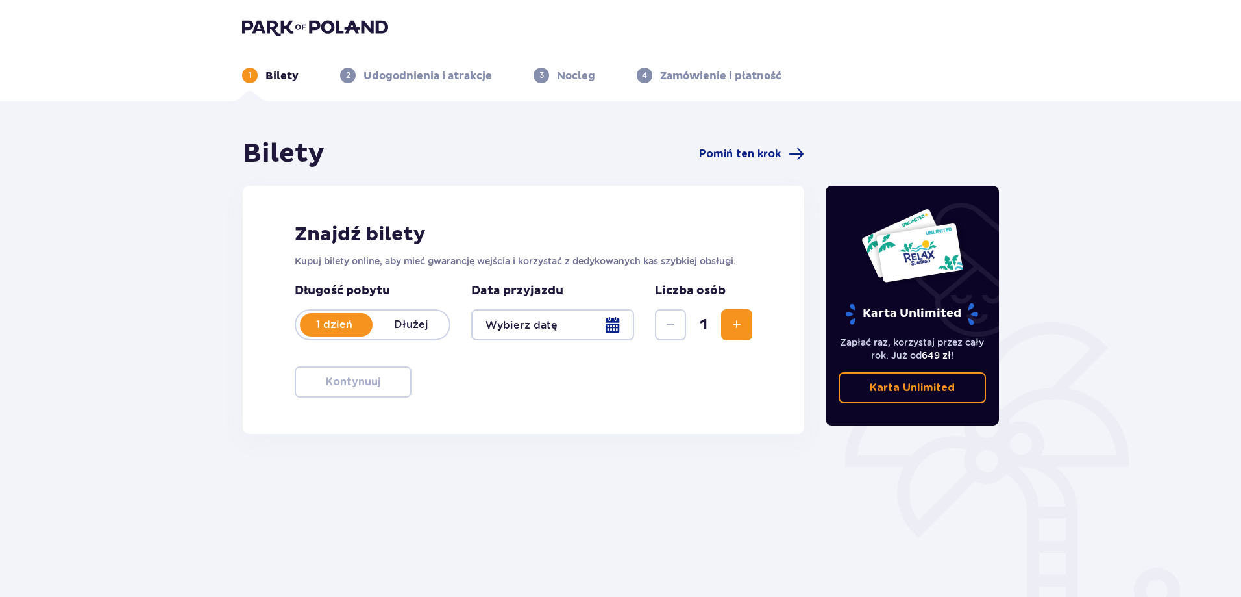
click at [574, 328] on div at bounding box center [552, 324] width 163 height 31
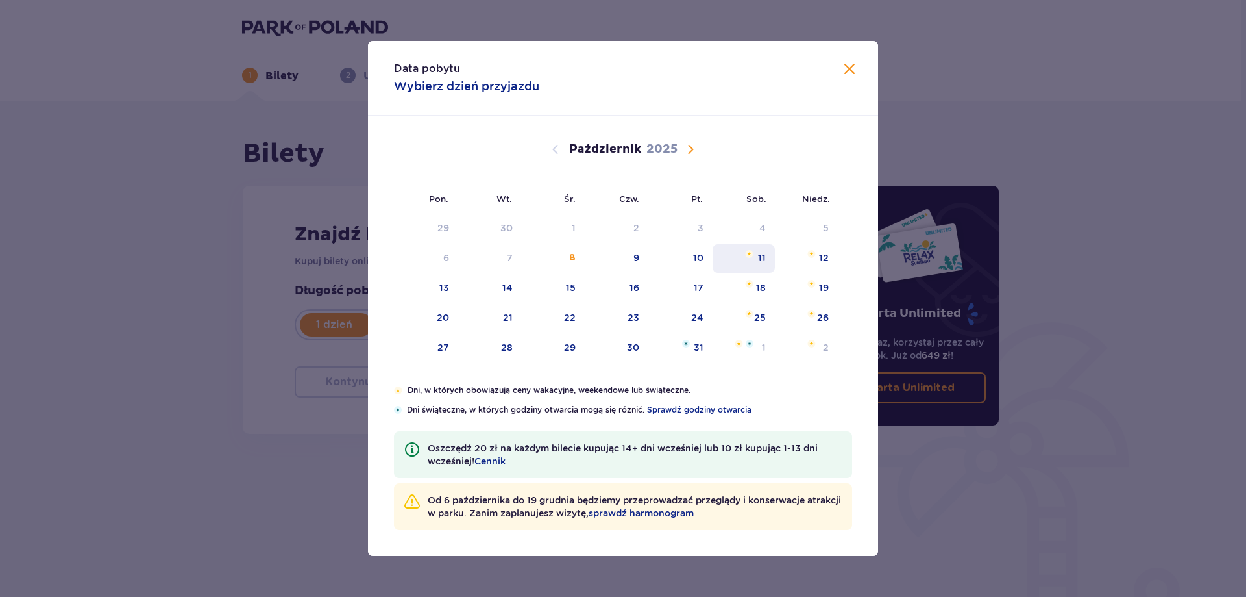
click at [754, 259] on div "11" at bounding box center [744, 258] width 63 height 29
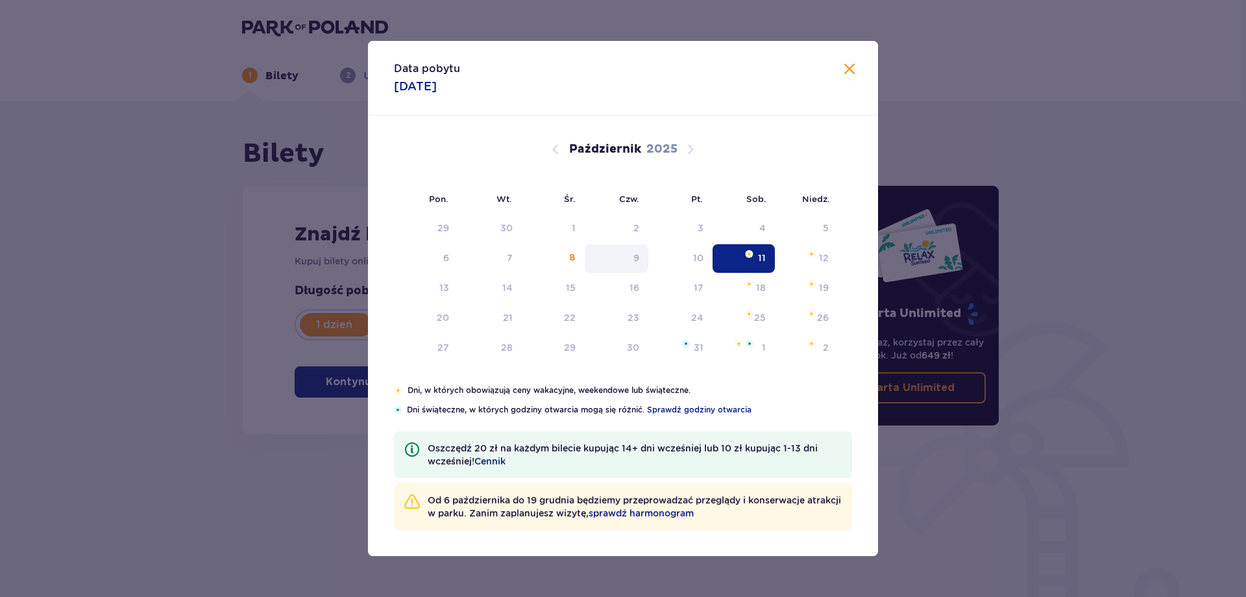
type input "[DATE]"
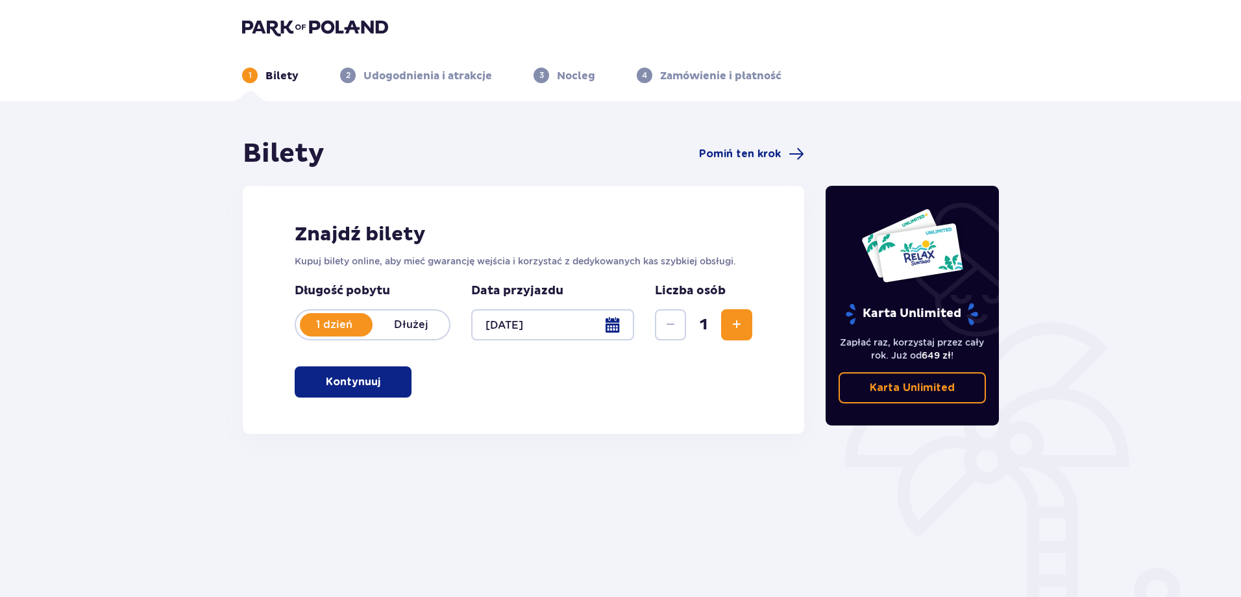
click at [738, 325] on span "Zwiększ" at bounding box center [737, 325] width 16 height 16
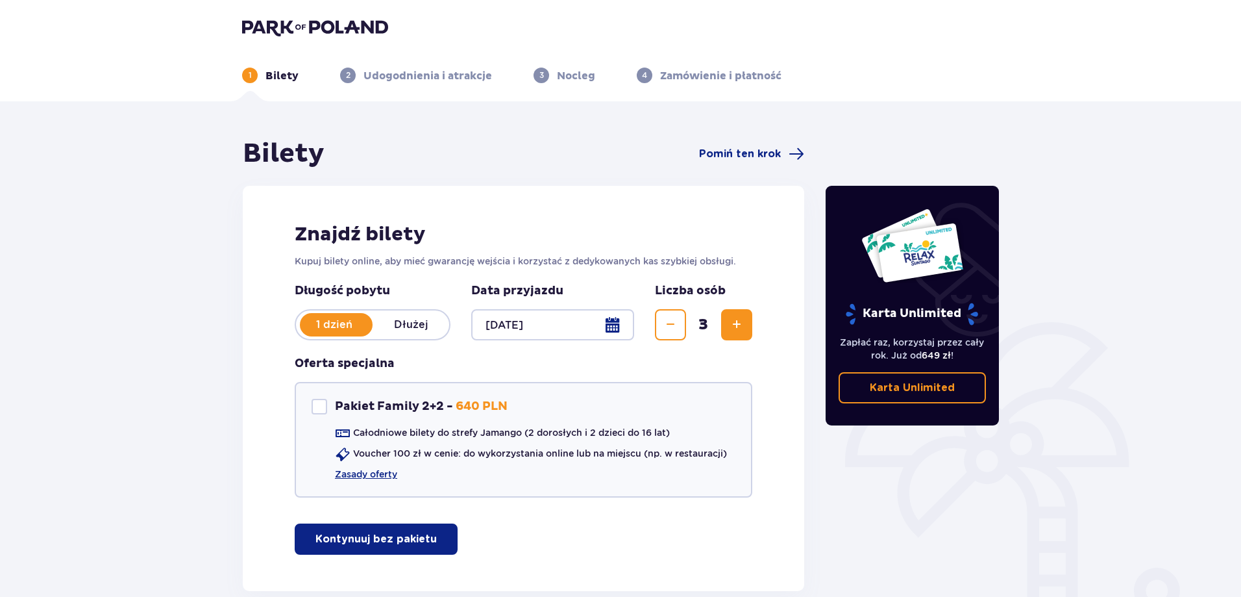
click at [738, 325] on span "Zwiększ" at bounding box center [737, 325] width 16 height 16
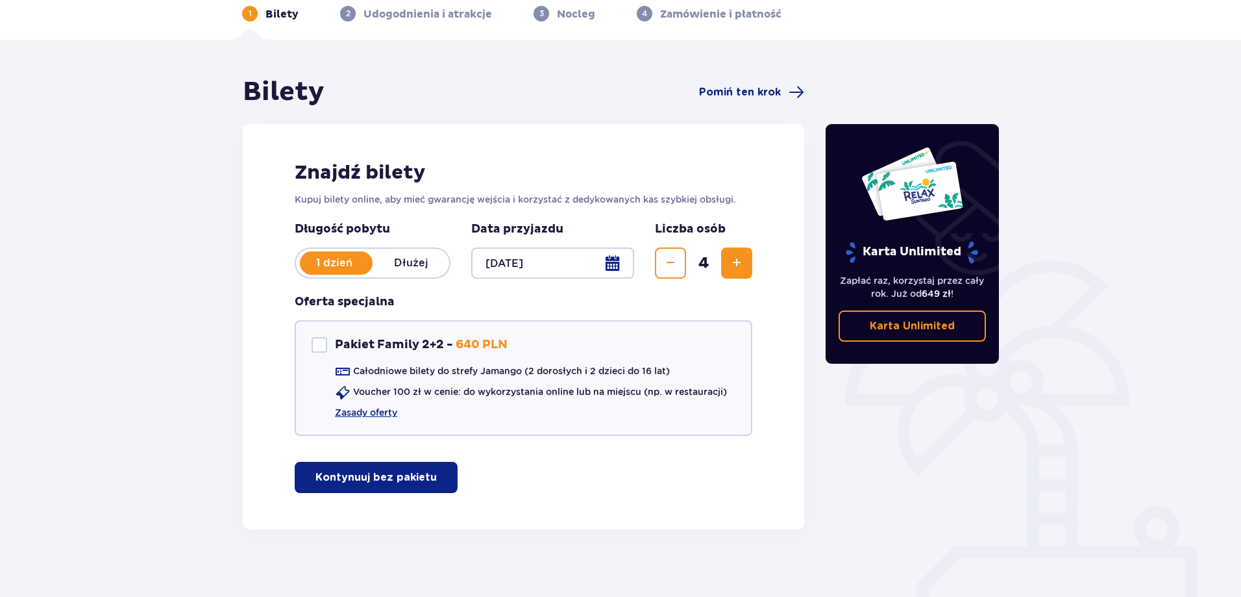
scroll to position [65, 0]
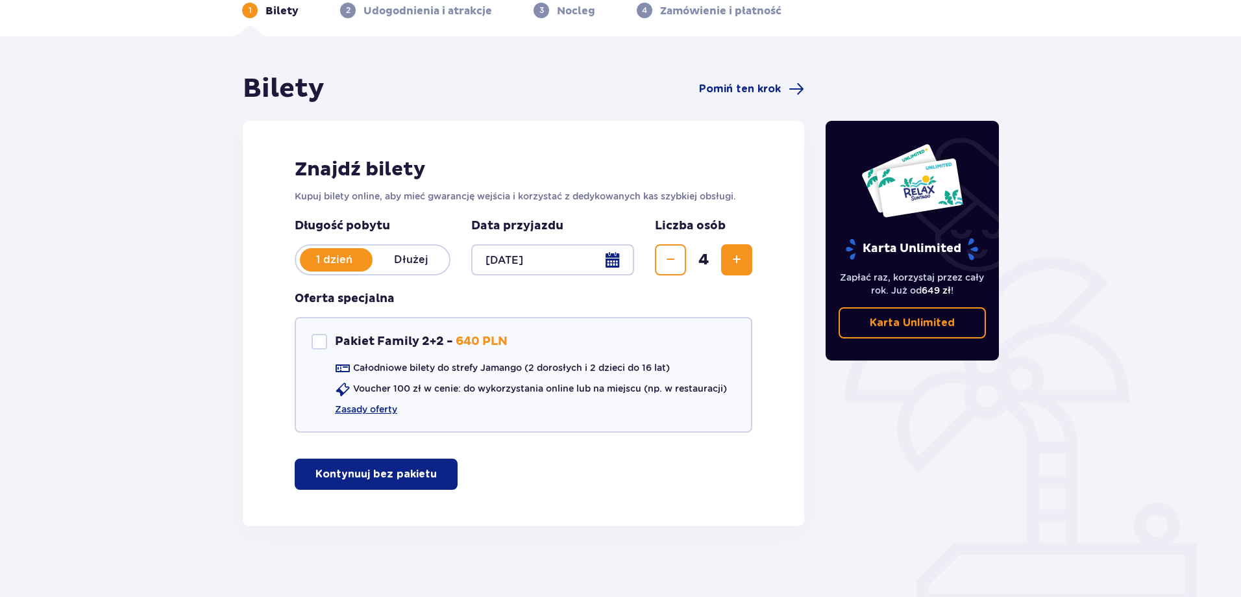
click at [445, 458] on div "Znajdź bilety Kupuj bilety online, aby mieć gwarancję wejścia i korzystać z ded…" at bounding box center [524, 323] width 562 height 405
click at [425, 475] on button "Kontynuuj bez pakietu" at bounding box center [376, 473] width 163 height 31
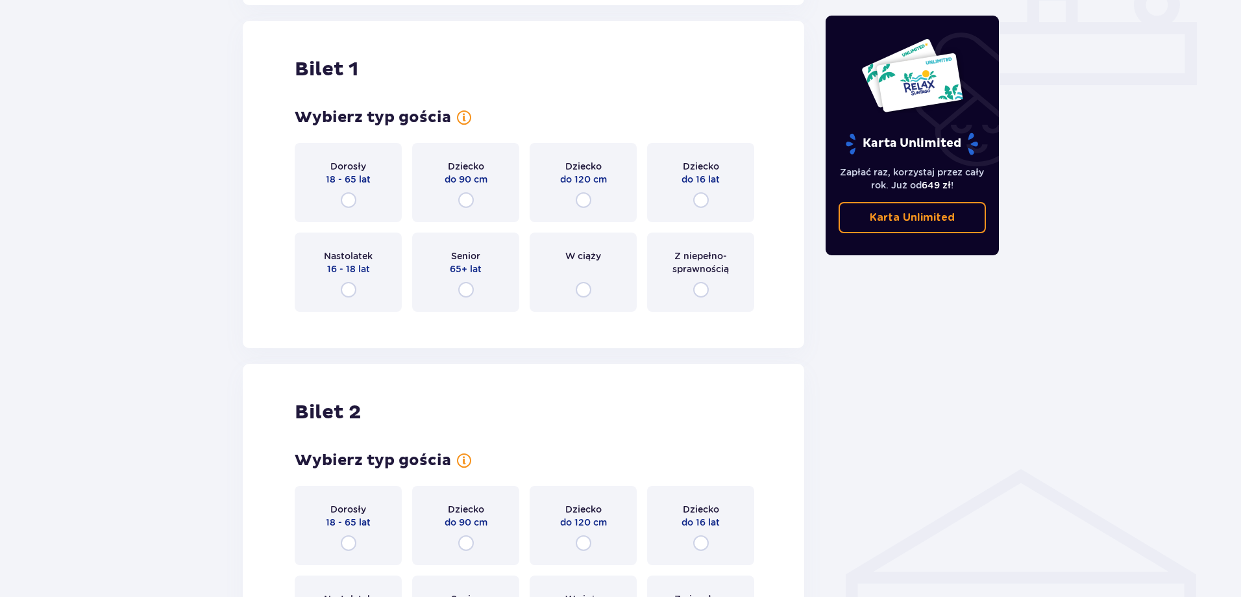
scroll to position [591, 0]
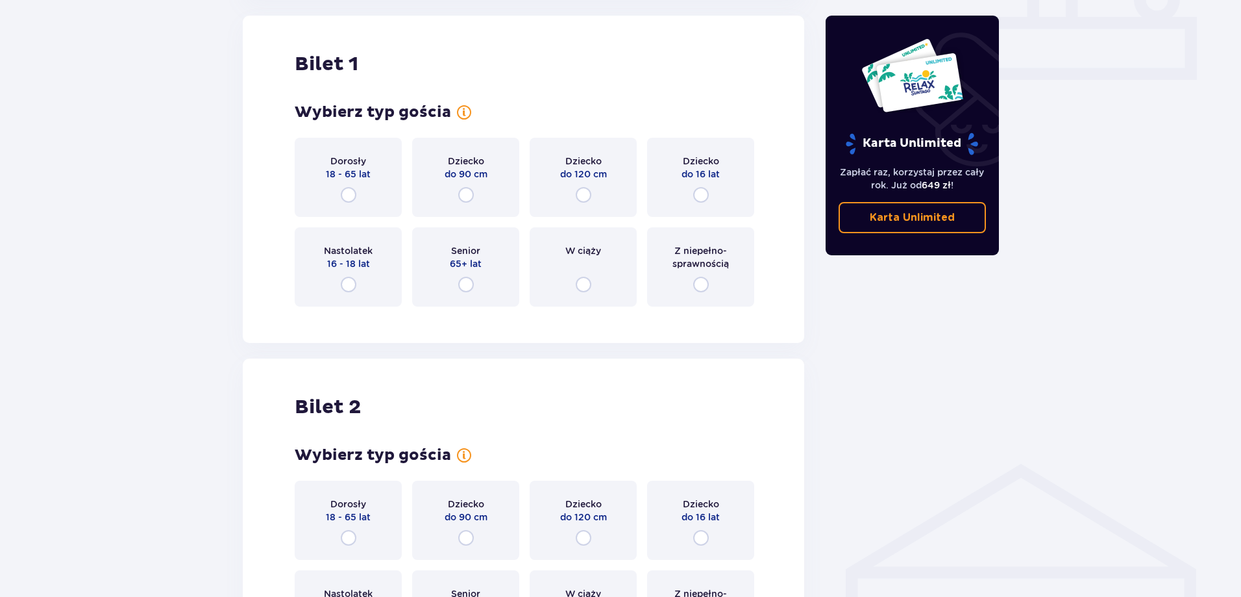
click at [365, 144] on div "Dorosły 18 - 65 lat" at bounding box center [348, 177] width 107 height 79
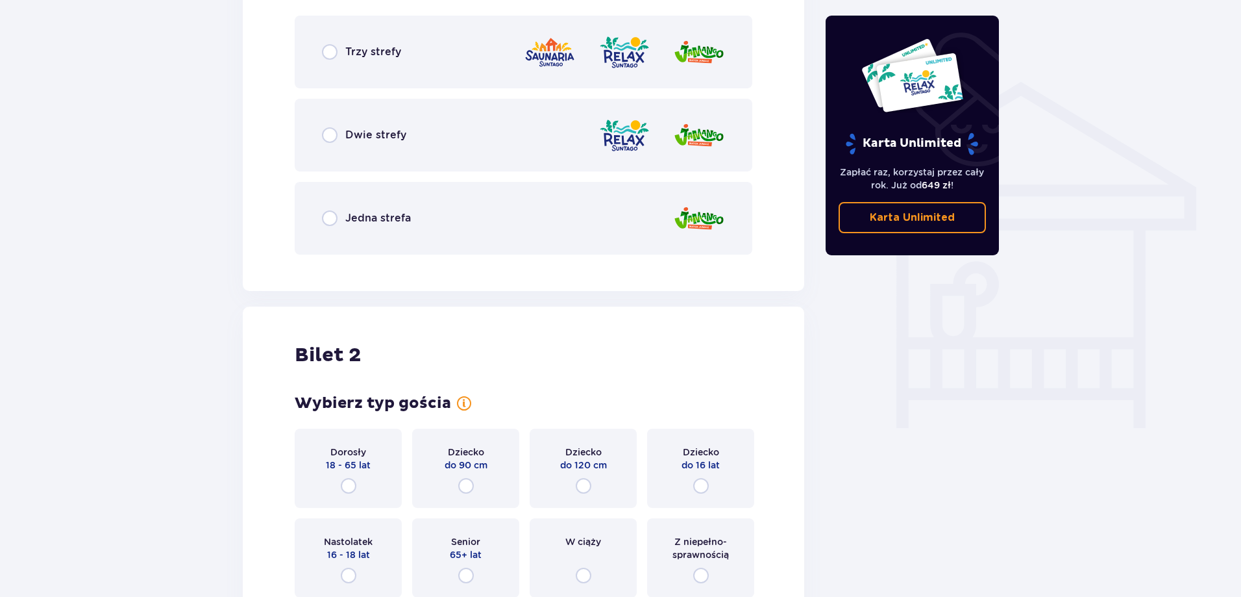
click at [473, 223] on div "Jedna strefa" at bounding box center [524, 218] width 458 height 73
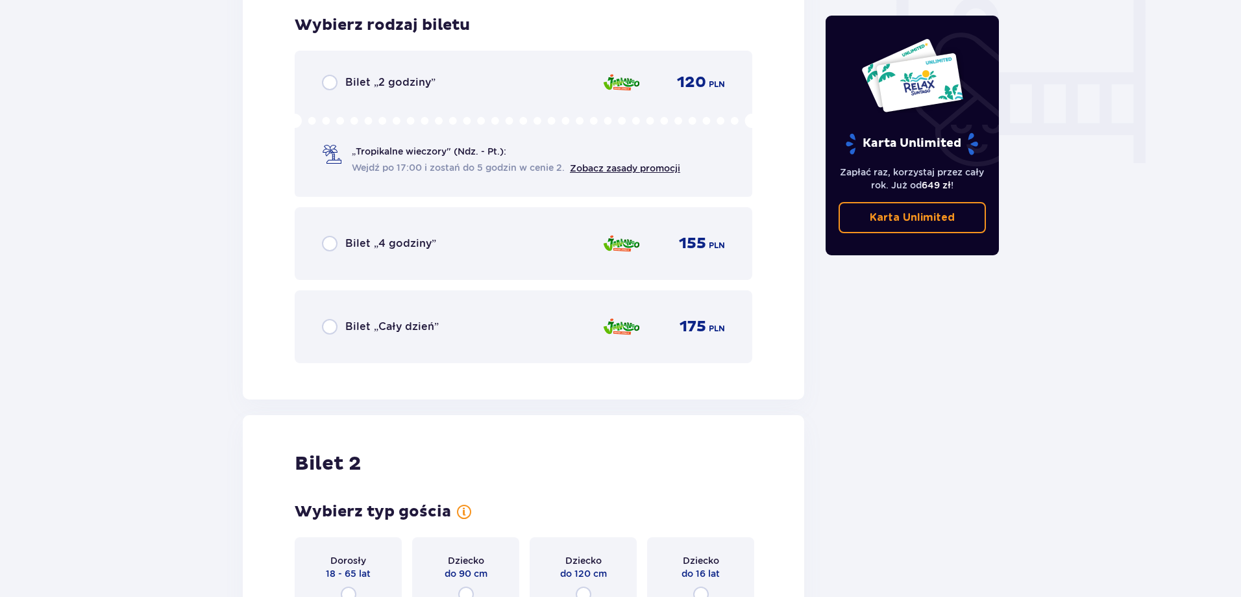
click at [539, 321] on div "Bilet „Cały dzień” 175 PLN" at bounding box center [523, 326] width 403 height 27
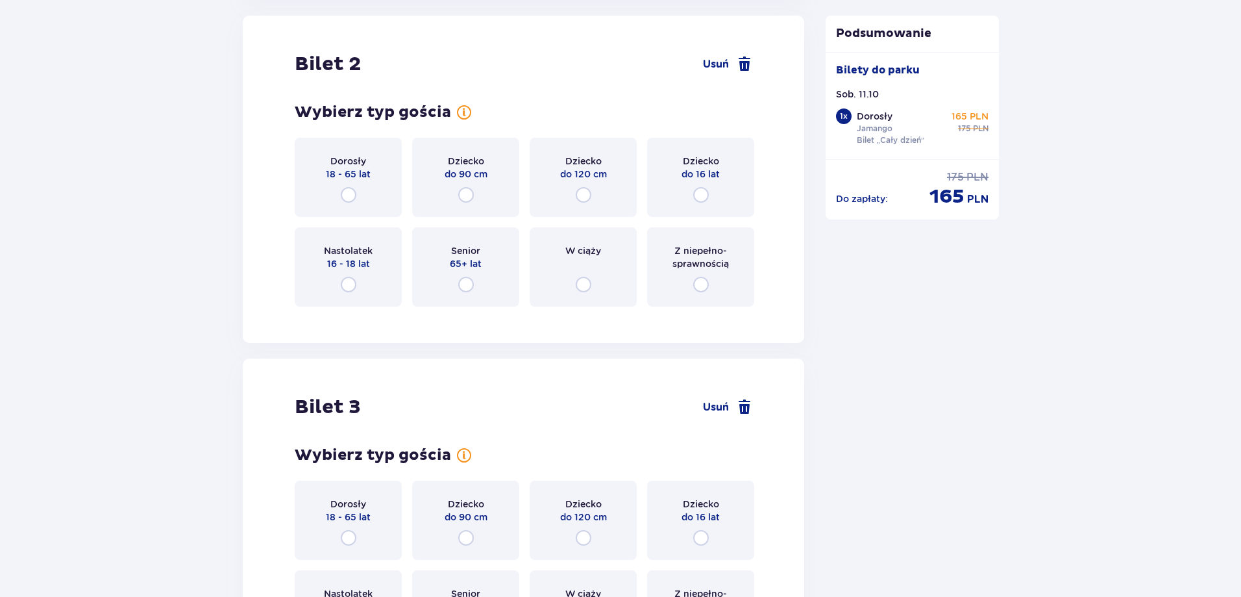
click at [339, 166] on span "Dorosły" at bounding box center [348, 161] width 36 height 13
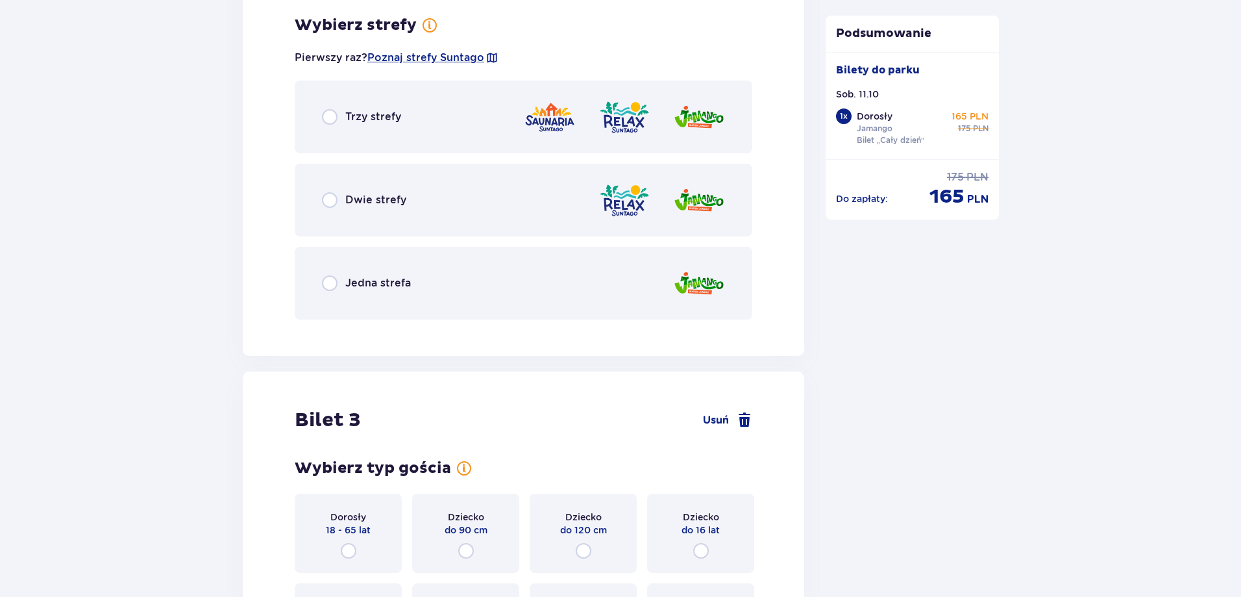
click at [499, 288] on div "Jedna strefa" at bounding box center [524, 283] width 458 height 73
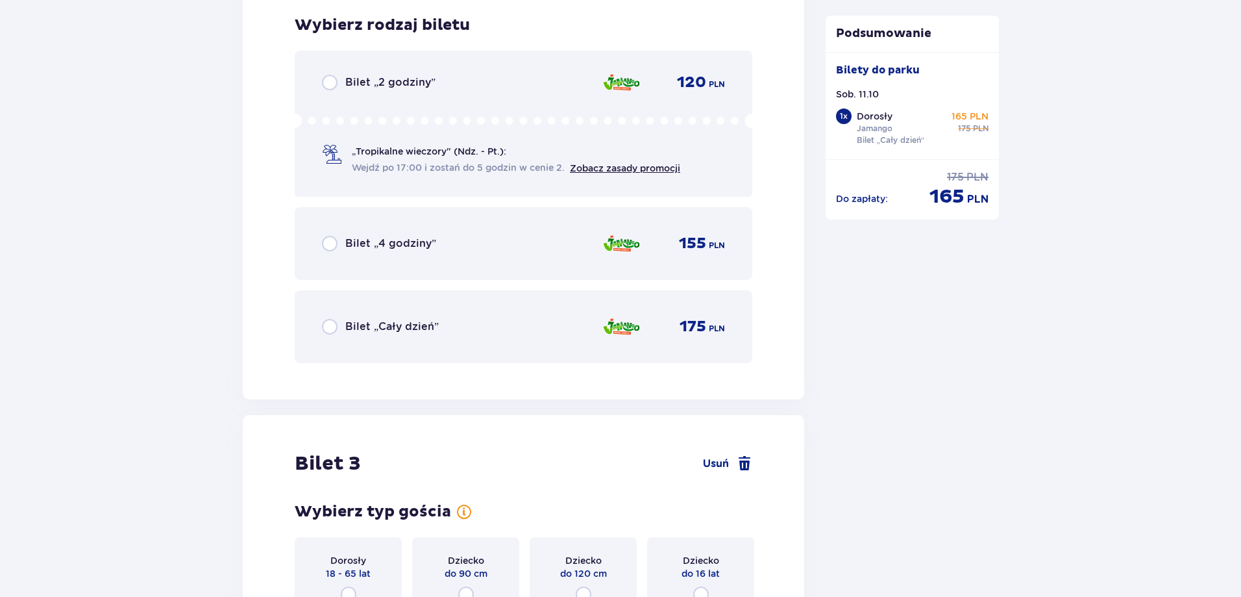
click at [507, 330] on div "Bilet „Cały dzień” 175 PLN" at bounding box center [523, 326] width 403 height 27
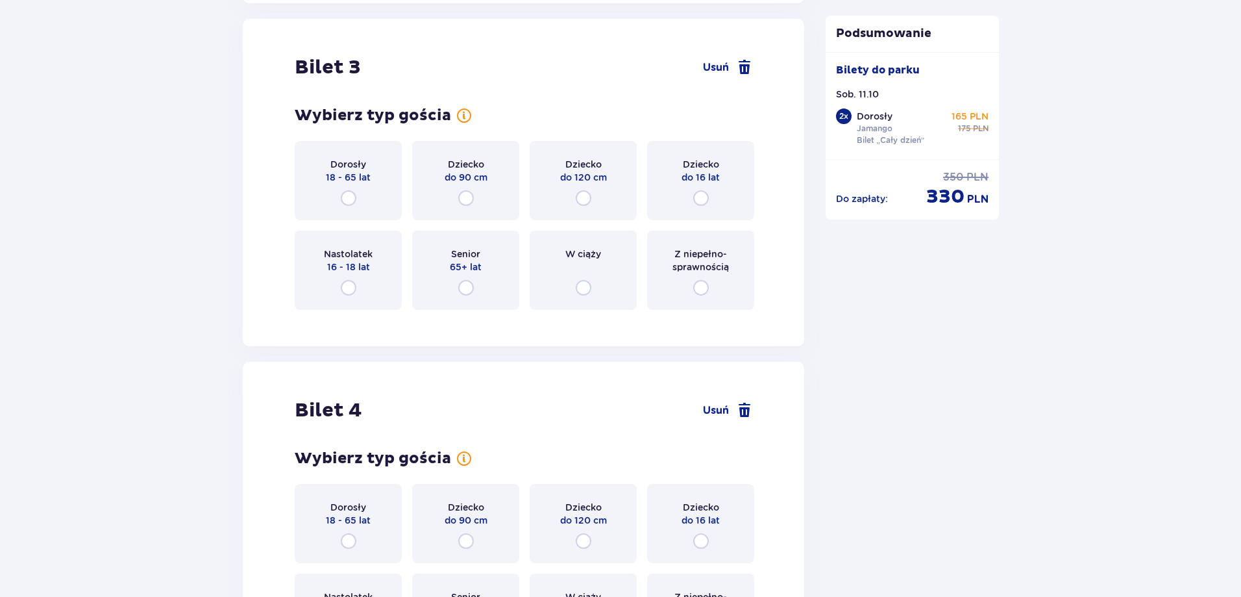
scroll to position [2682, 0]
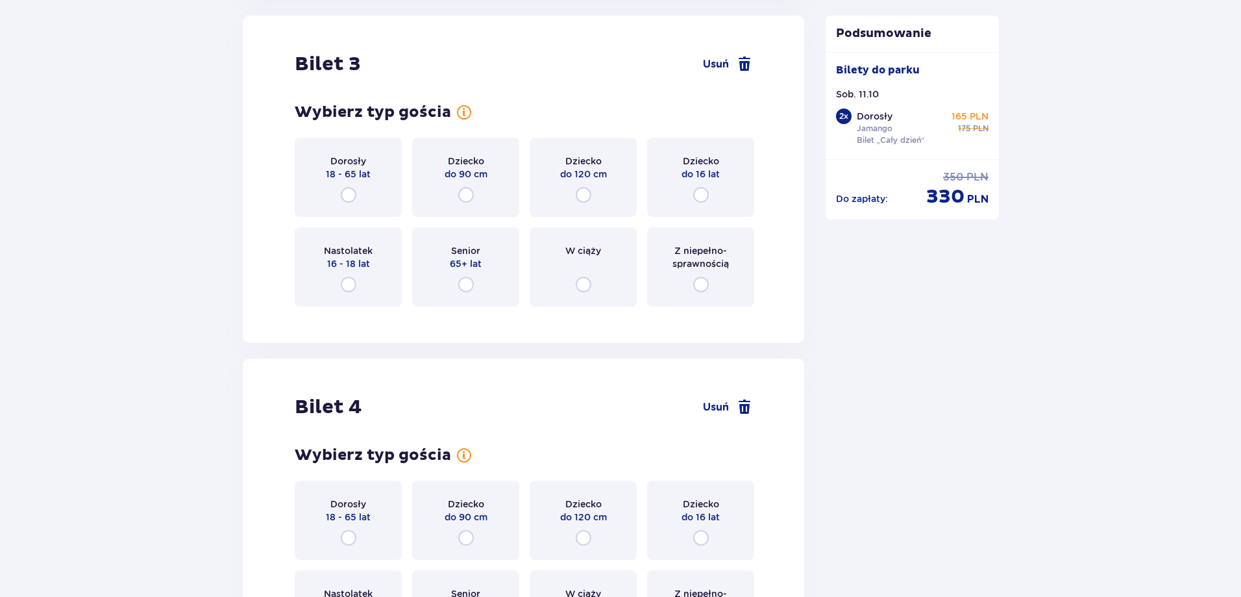
click at [373, 280] on div "Nastolatek 16 - 18 lat" at bounding box center [348, 266] width 107 height 79
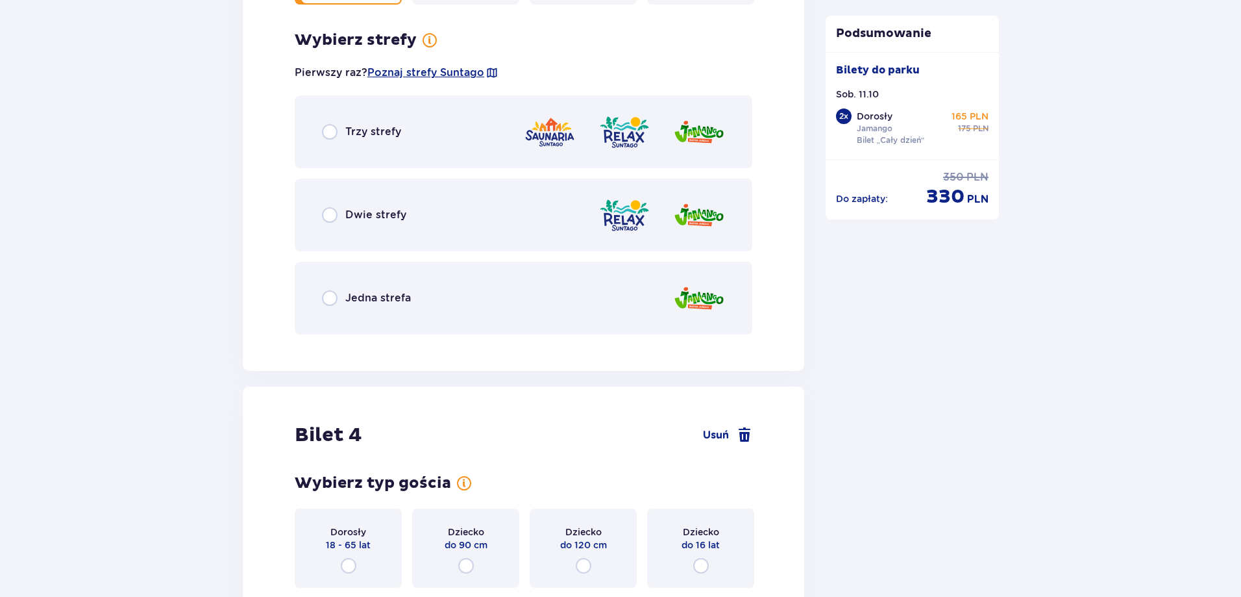
scroll to position [2999, 0]
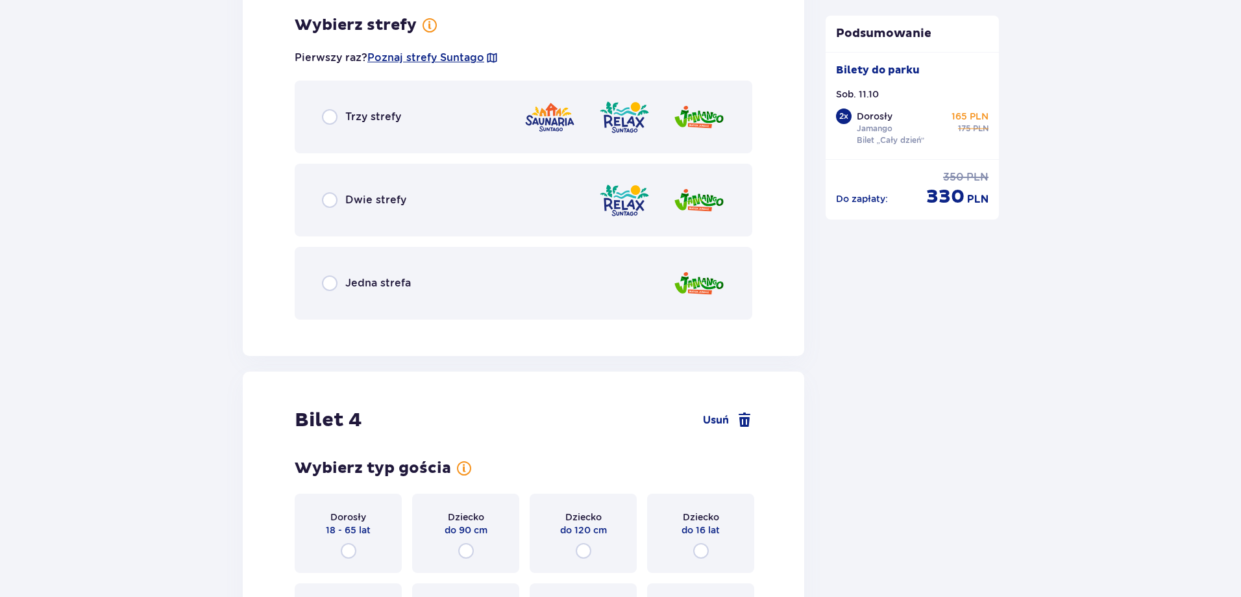
click at [475, 286] on div "Jedna strefa" at bounding box center [524, 283] width 458 height 73
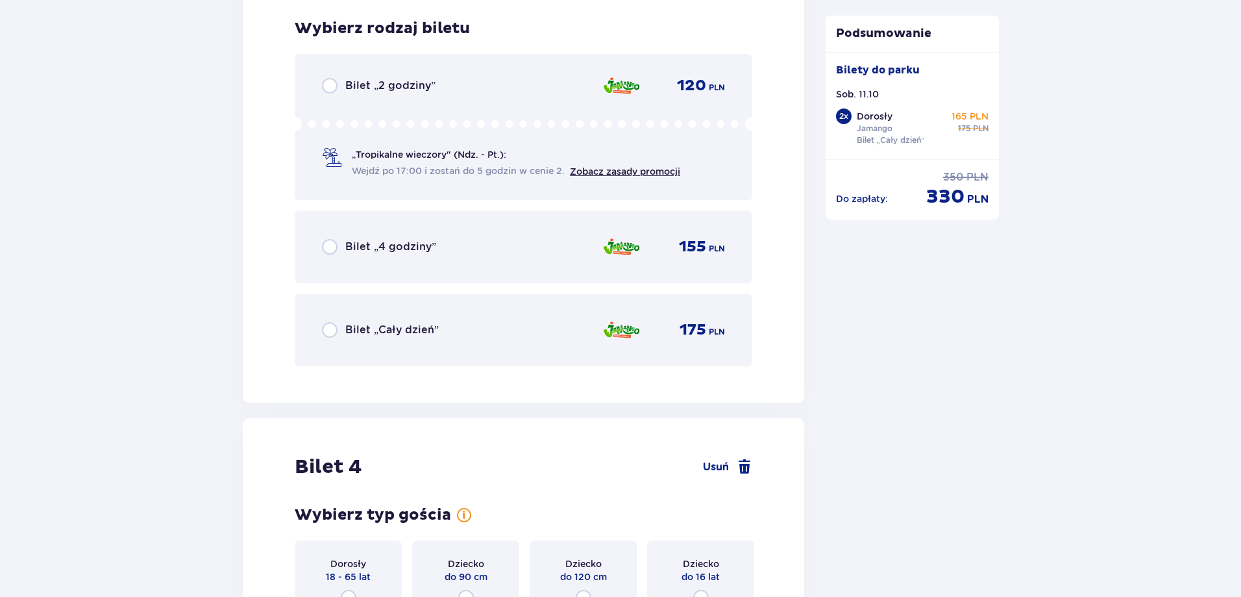
scroll to position [3329, 0]
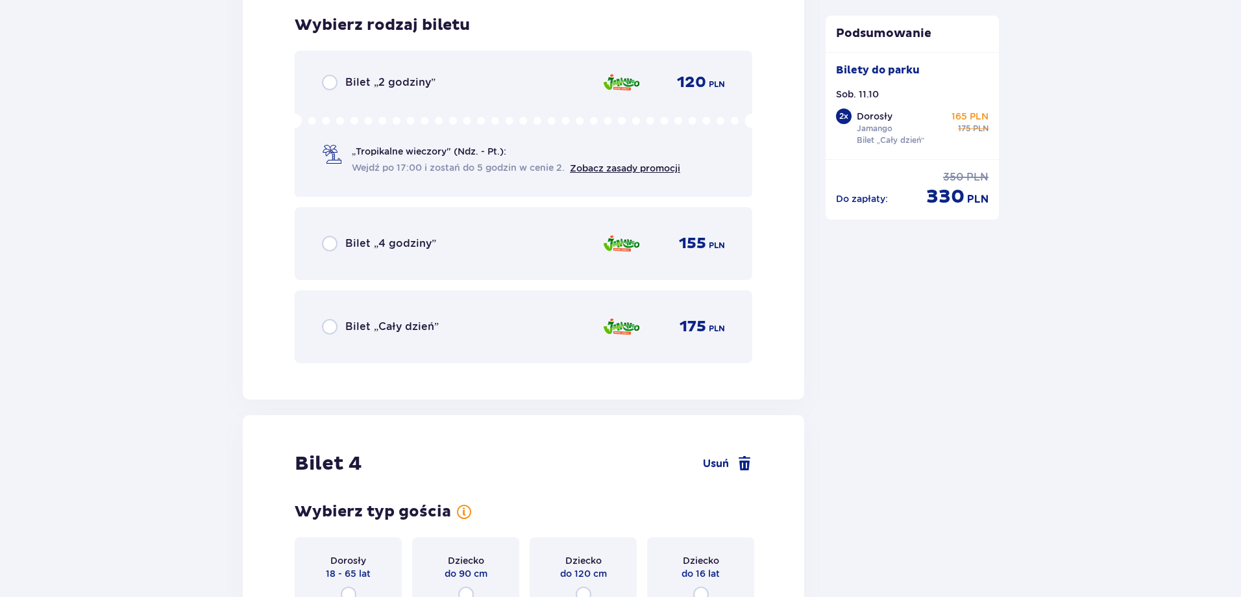
click at [519, 324] on div "Bilet „Cały dzień” 175 PLN" at bounding box center [523, 326] width 403 height 27
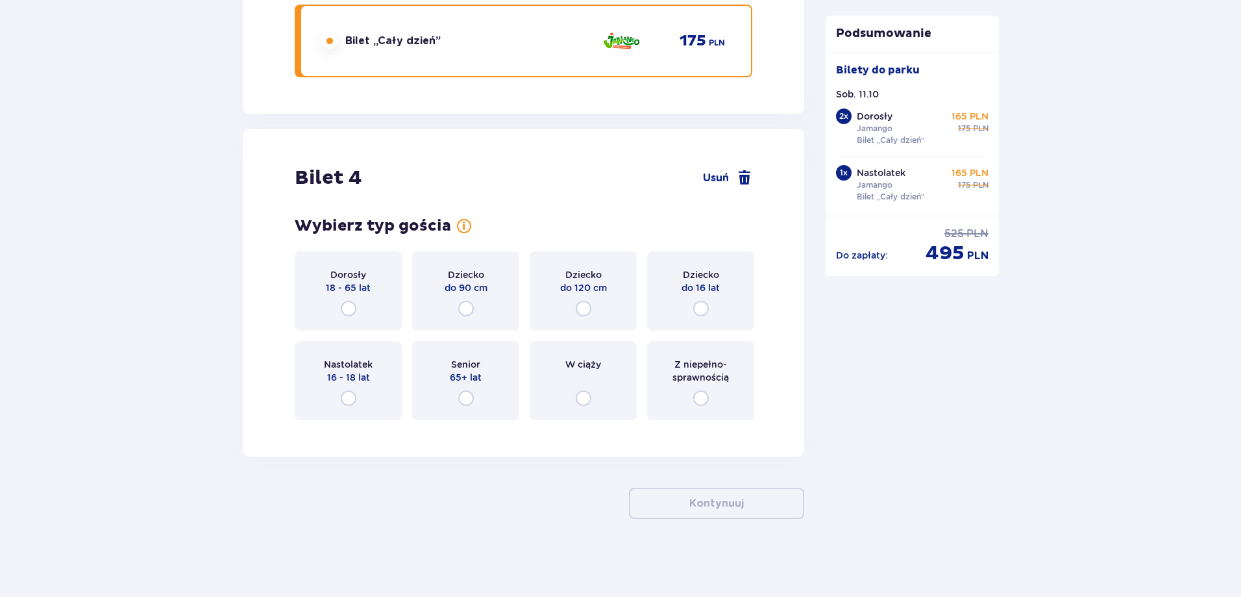
click at [360, 372] on span "16 - 18 lat" at bounding box center [348, 377] width 43 height 13
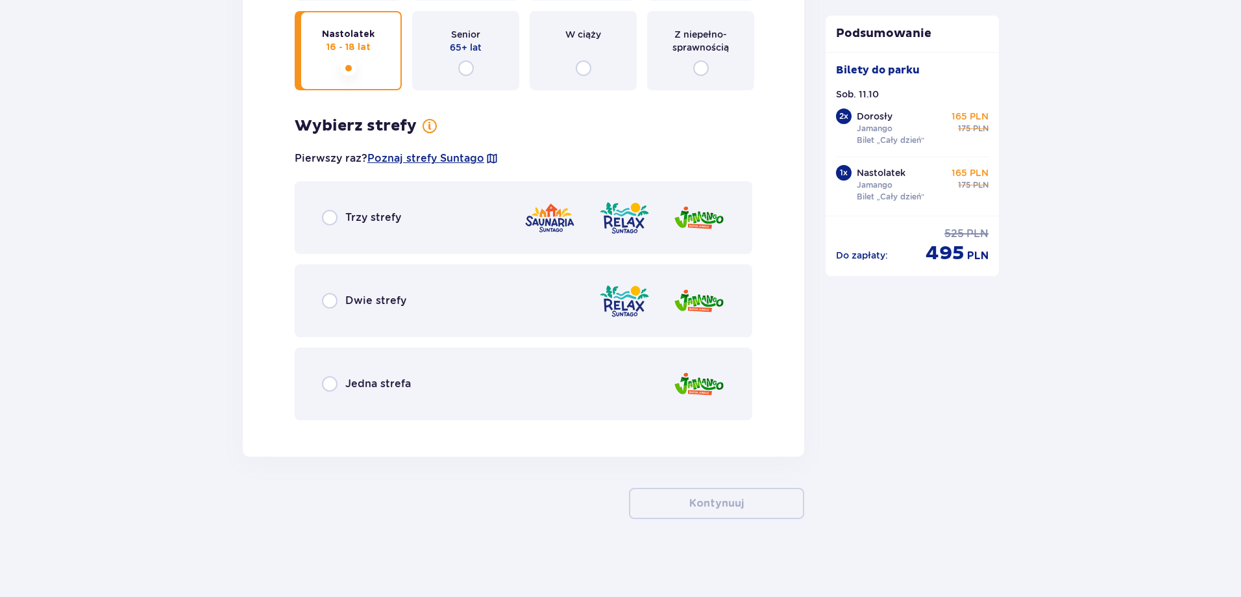
click at [540, 395] on div "Jedna strefa" at bounding box center [524, 383] width 458 height 73
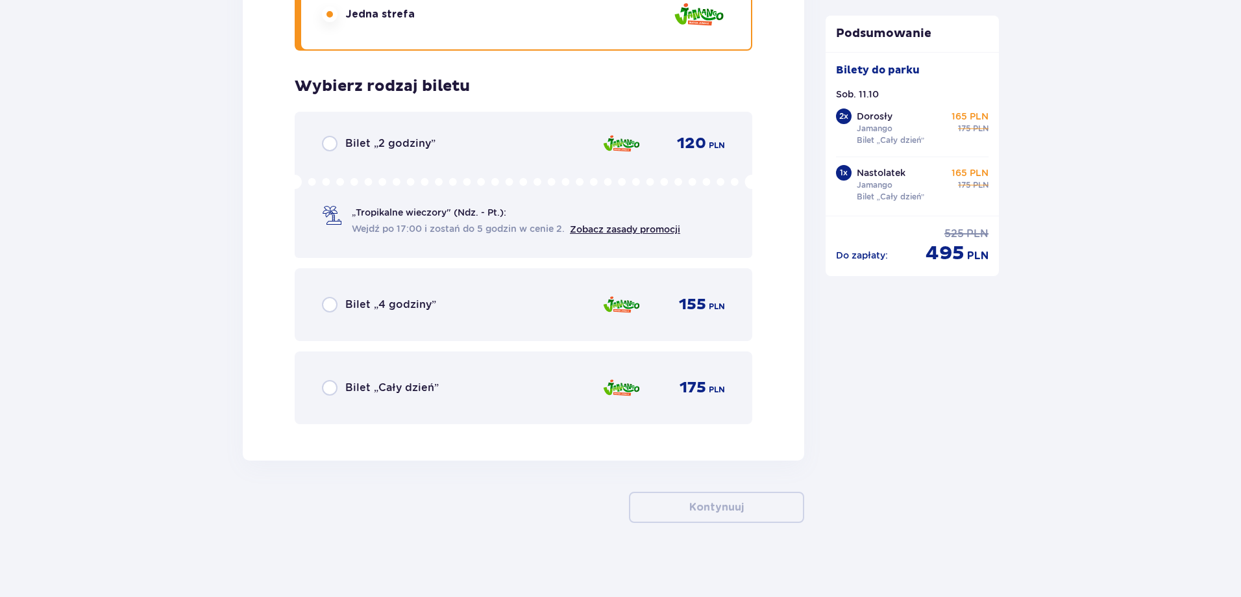
scroll to position [4318, 0]
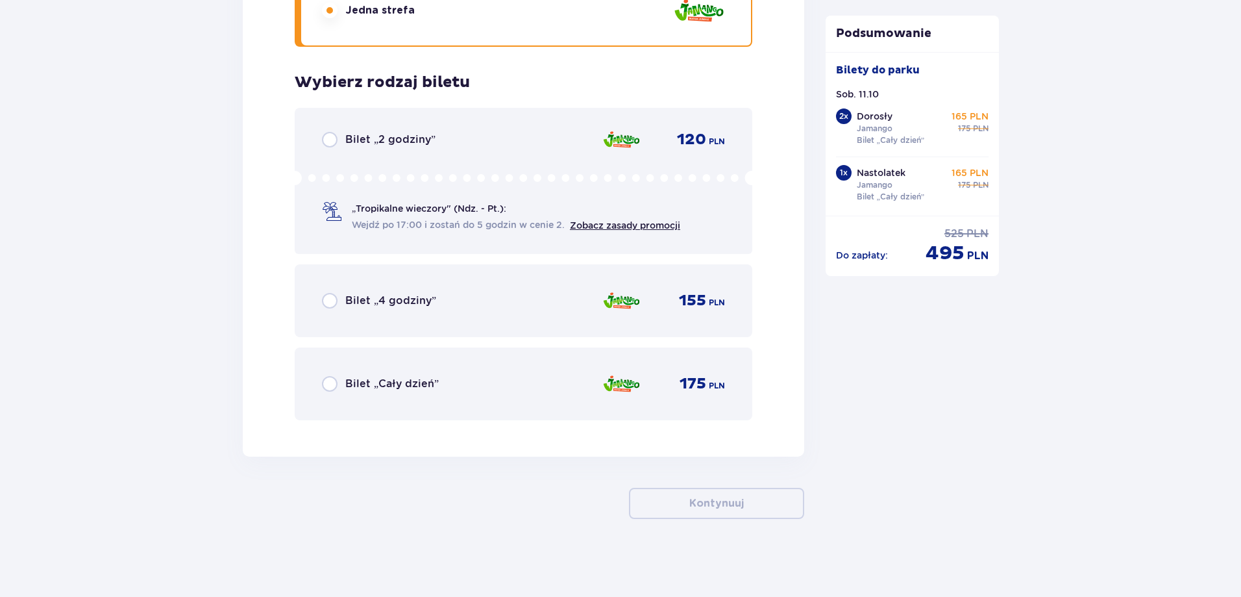
click at [539, 392] on div "Bilet „Cały dzień” 175 PLN" at bounding box center [523, 383] width 403 height 27
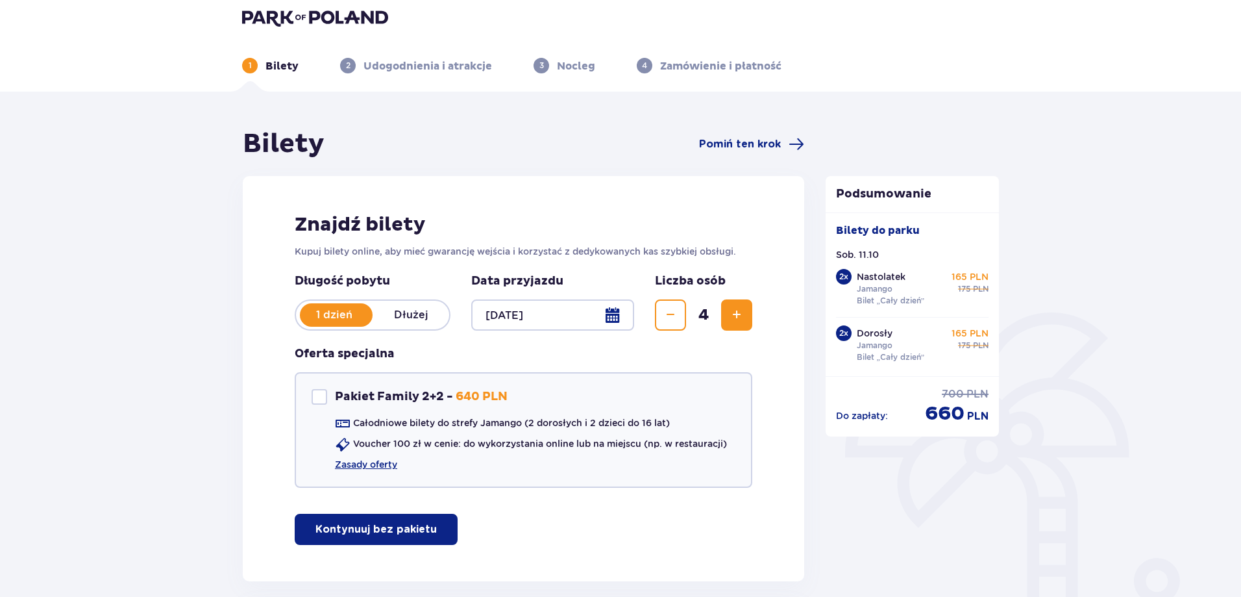
scroll to position [0, 0]
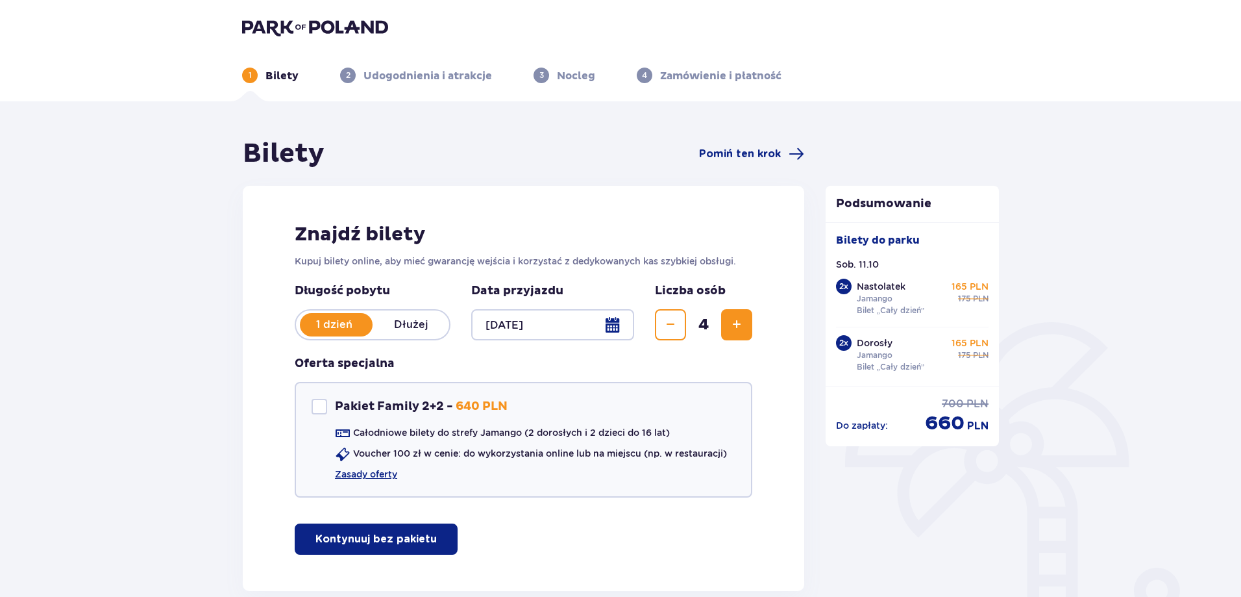
click at [293, 36] on div "1 Bilety 2 Udogodnienia i atrakcje 3 Nocleg 4 Zamówienie i płatność" at bounding box center [621, 59] width 778 height 47
click at [294, 33] on img at bounding box center [315, 27] width 146 height 18
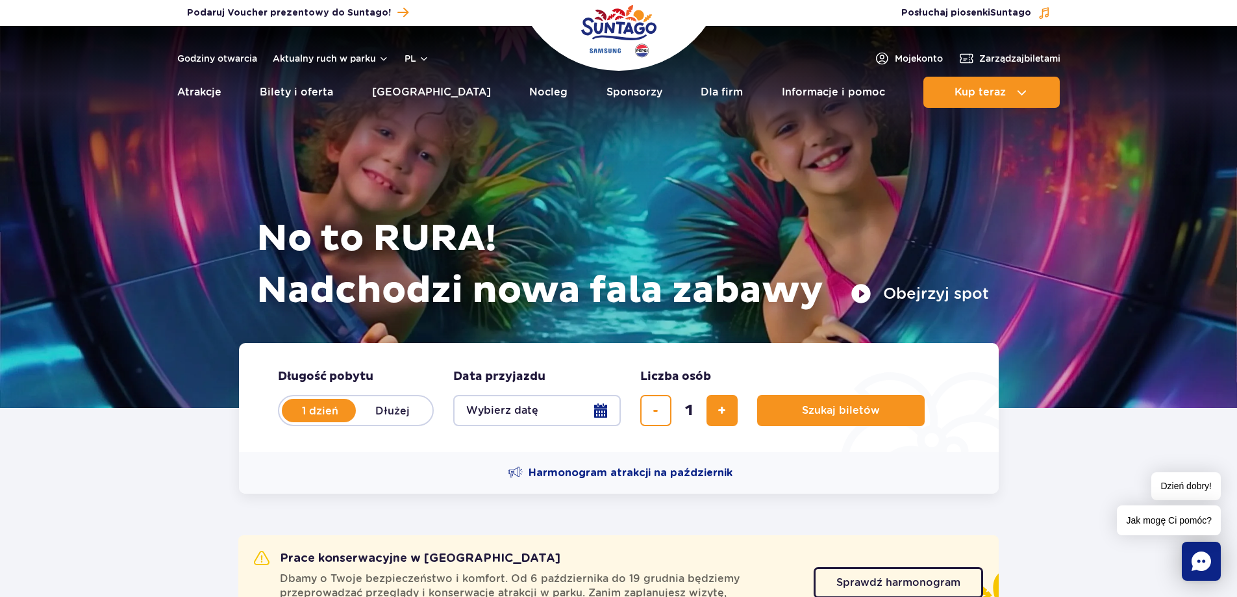
click at [575, 407] on button "Wybierz datę" at bounding box center [536, 410] width 167 height 31
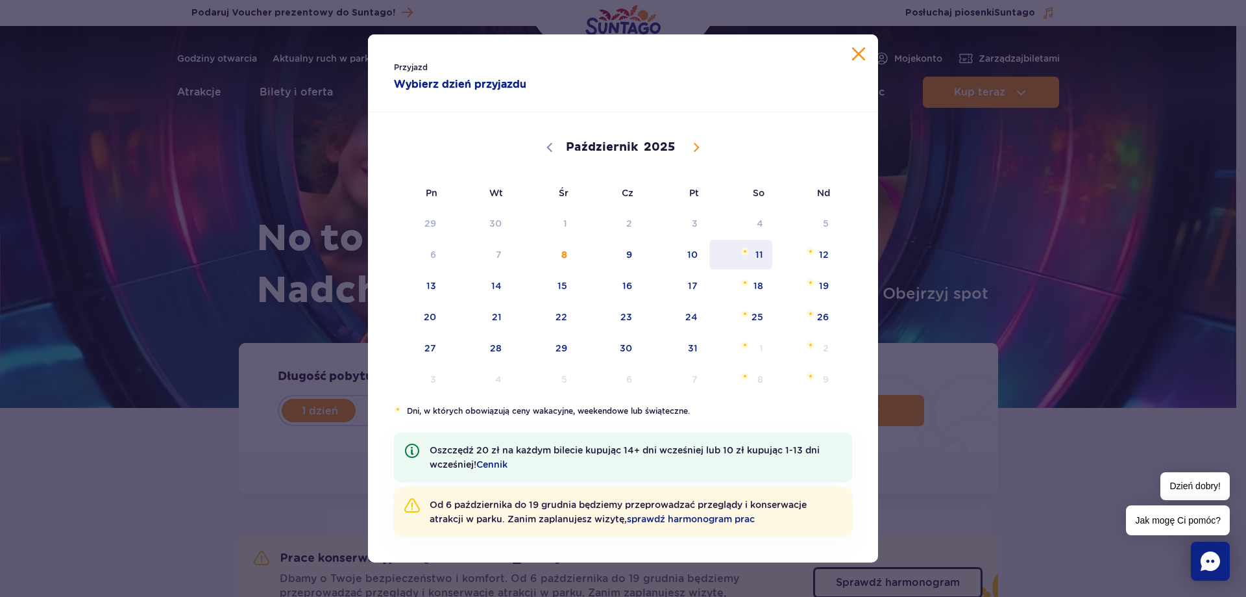
click at [758, 259] on span "11" at bounding box center [741, 255] width 66 height 30
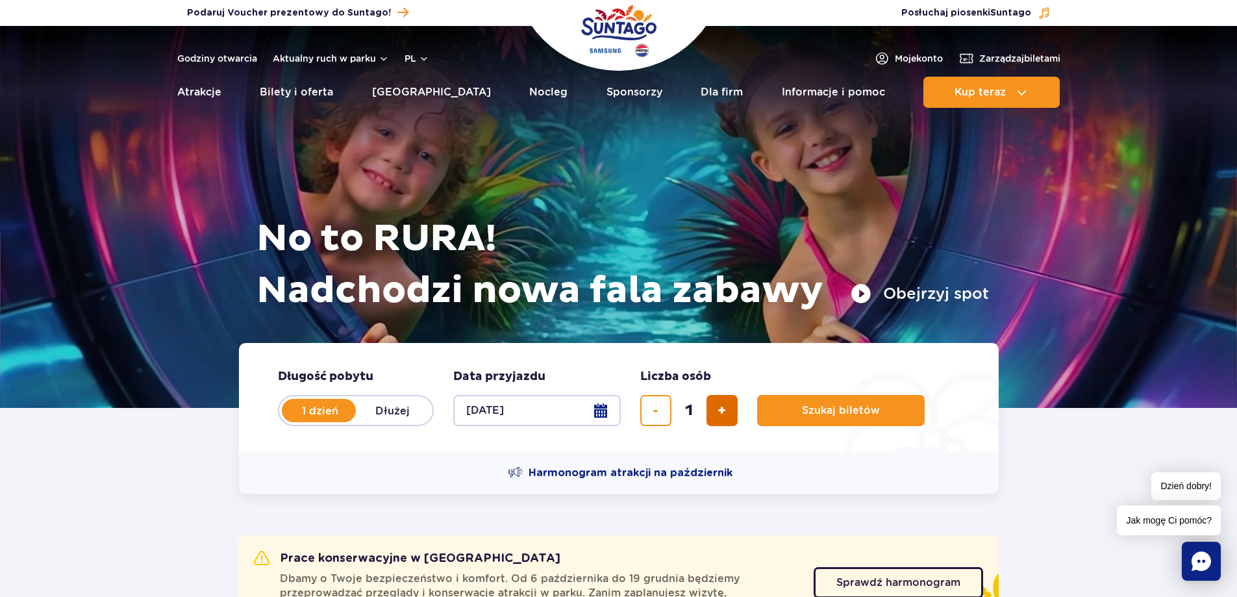
click at [711, 412] on button "dodaj bilet" at bounding box center [721, 410] width 31 height 31
type input "4"
click at [807, 412] on span "Szukaj biletów" at bounding box center [836, 410] width 78 height 12
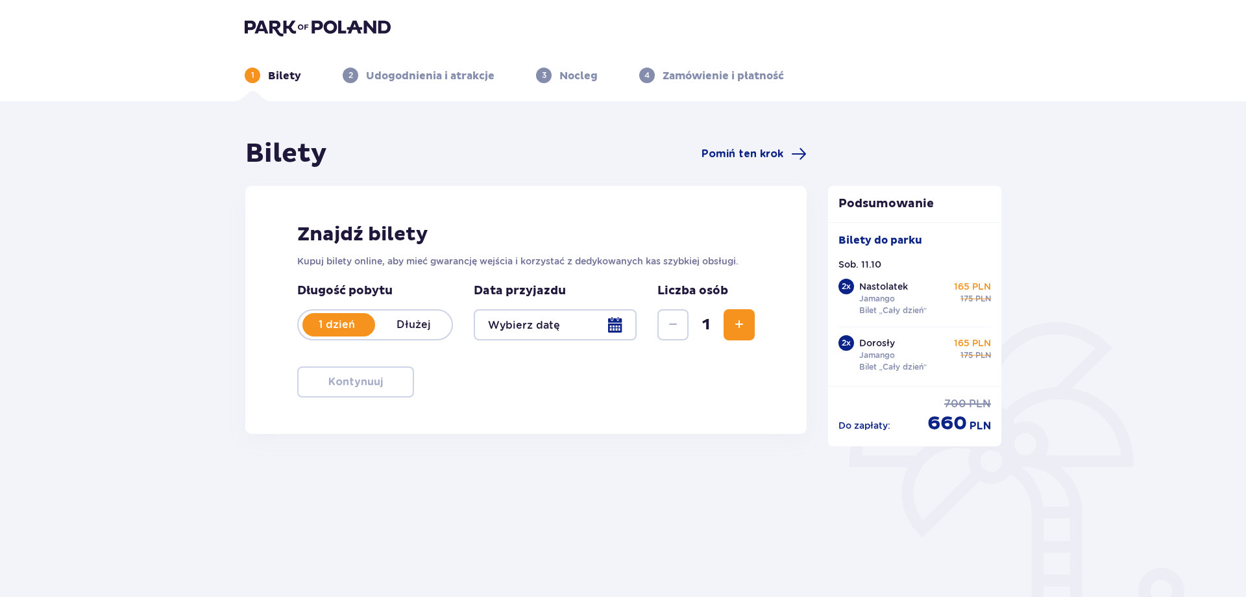
type input "[DATE]"
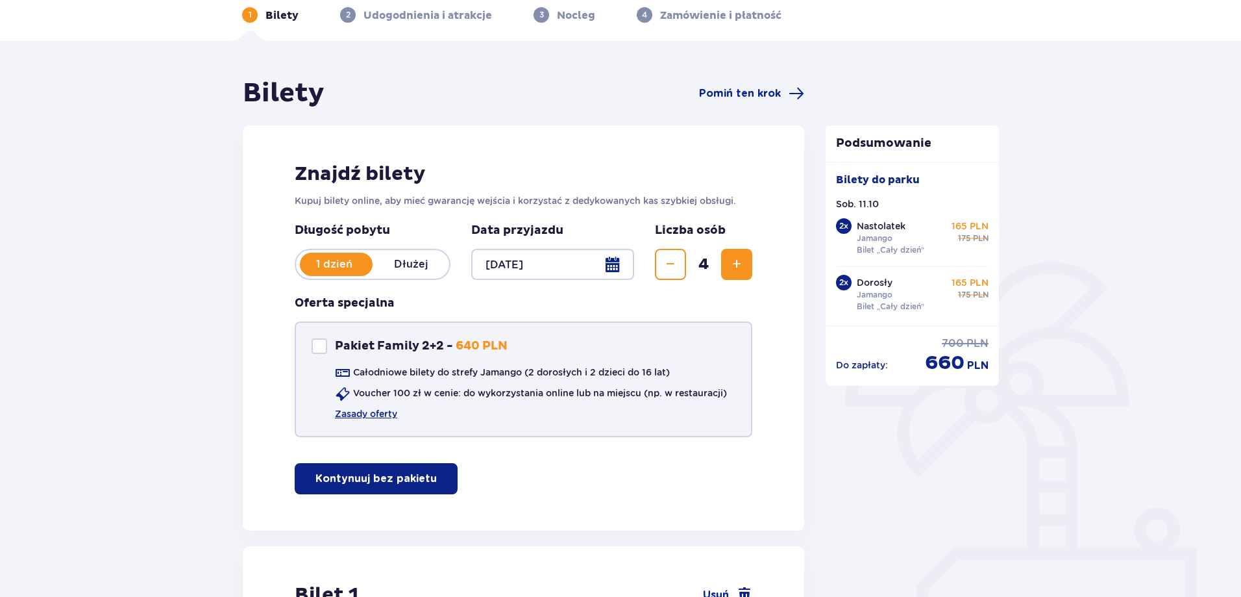
scroll to position [65, 0]
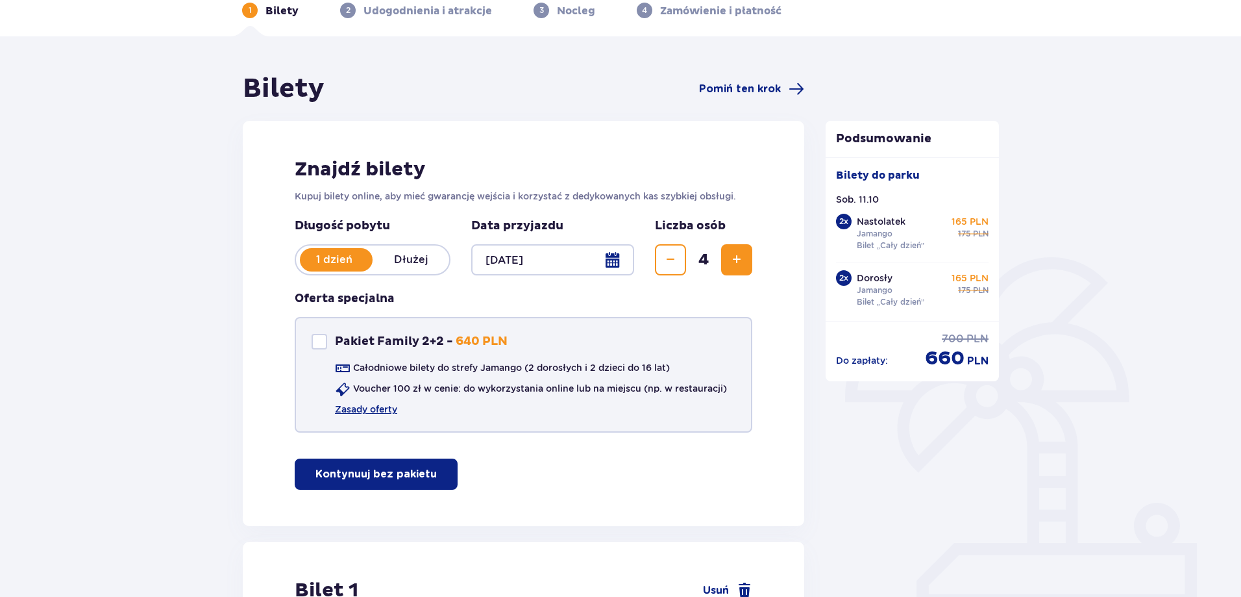
click at [322, 343] on div "Pakiet Family 2+2" at bounding box center [320, 342] width 16 height 16
checkbox input "true"
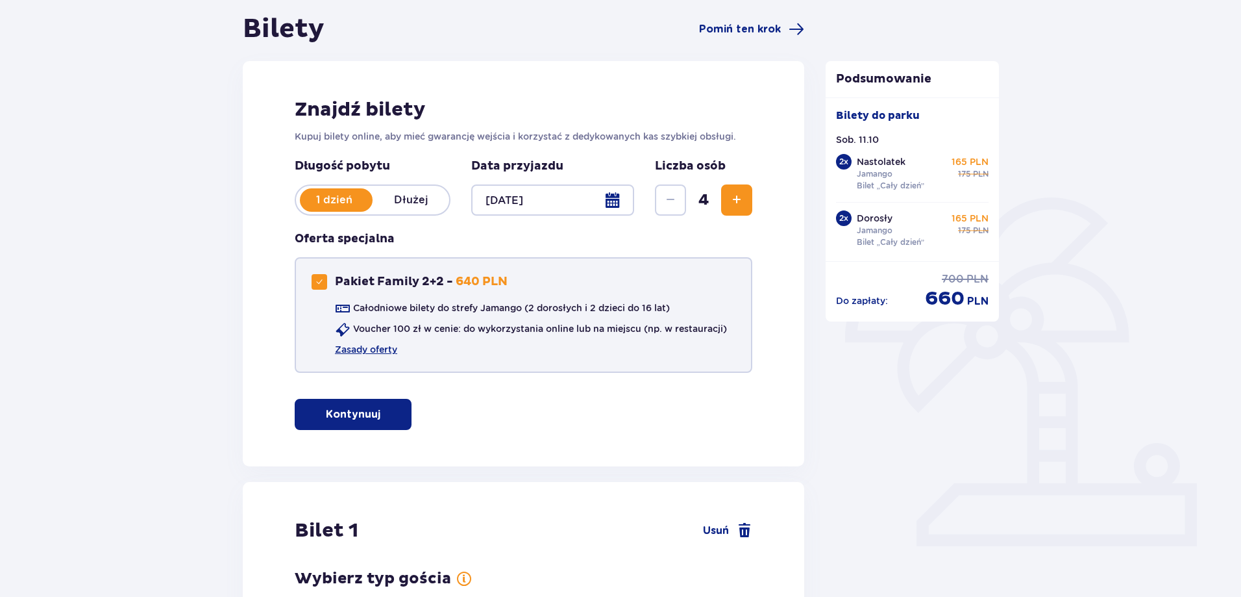
scroll to position [130, 0]
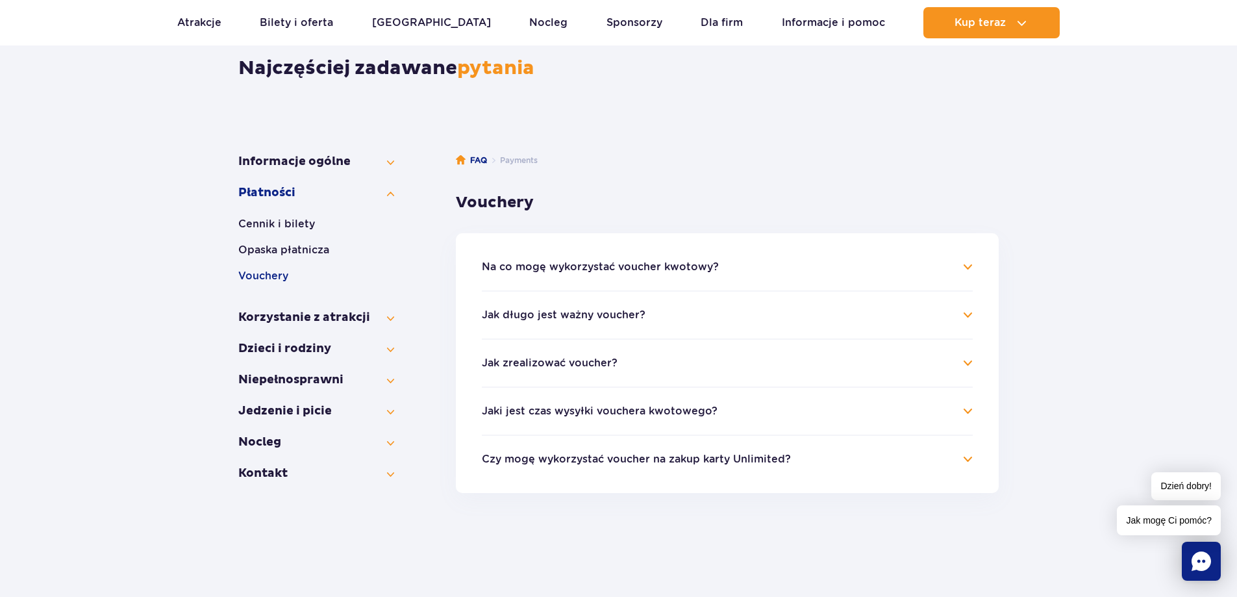
scroll to position [130, 0]
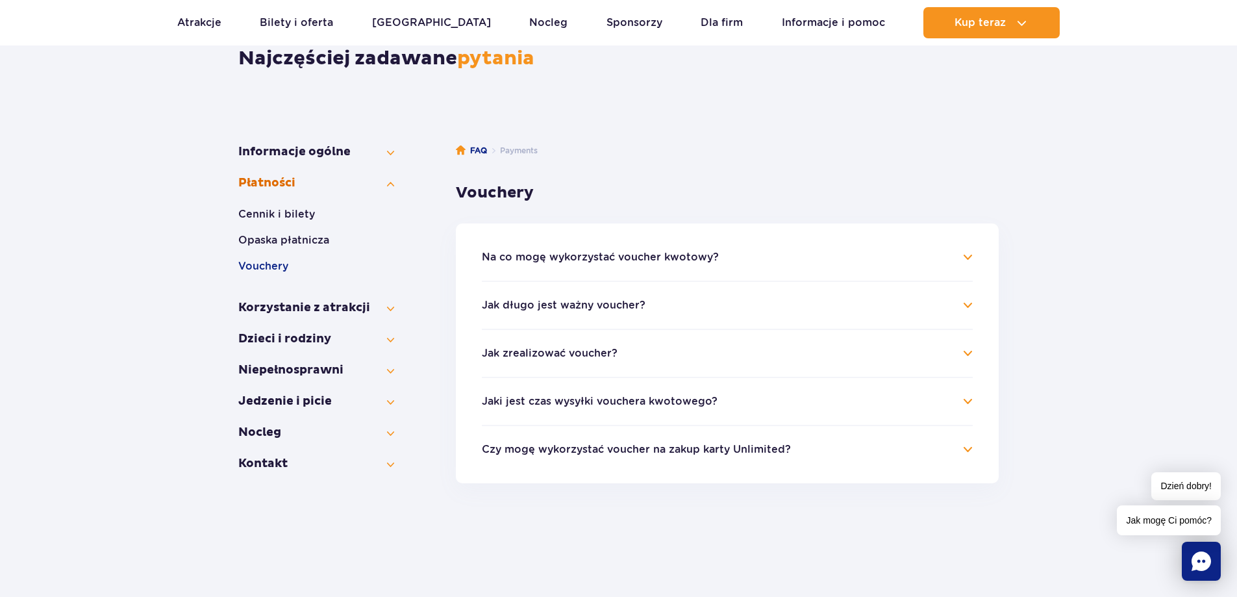
click at [381, 187] on button "Płatności" at bounding box center [316, 183] width 156 height 16
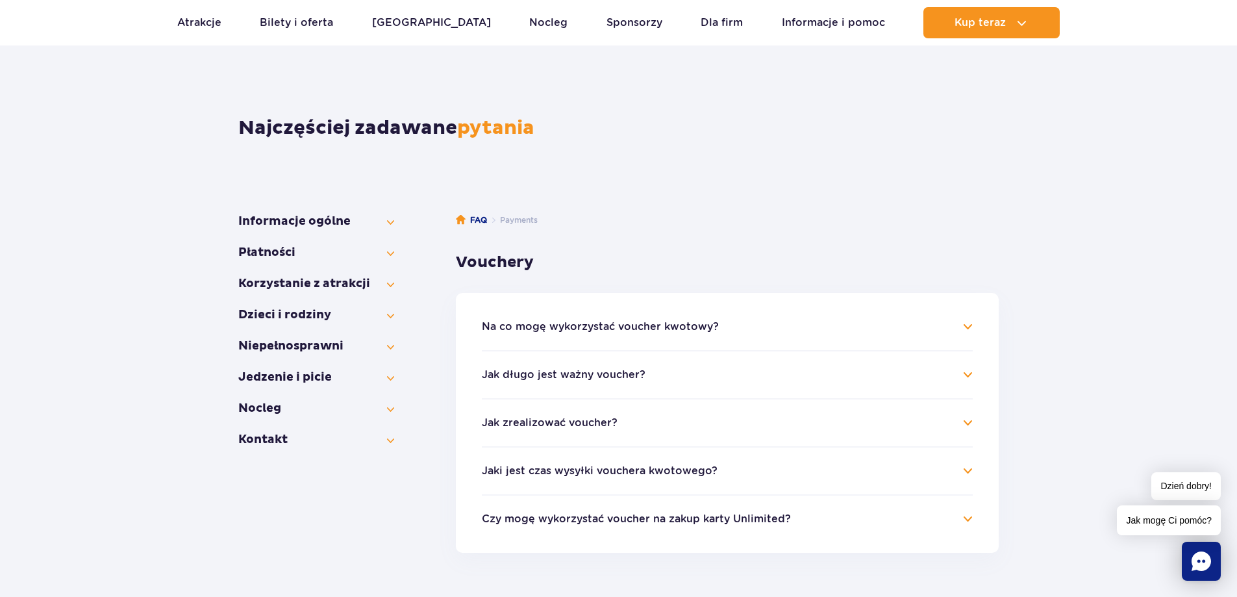
scroll to position [65, 0]
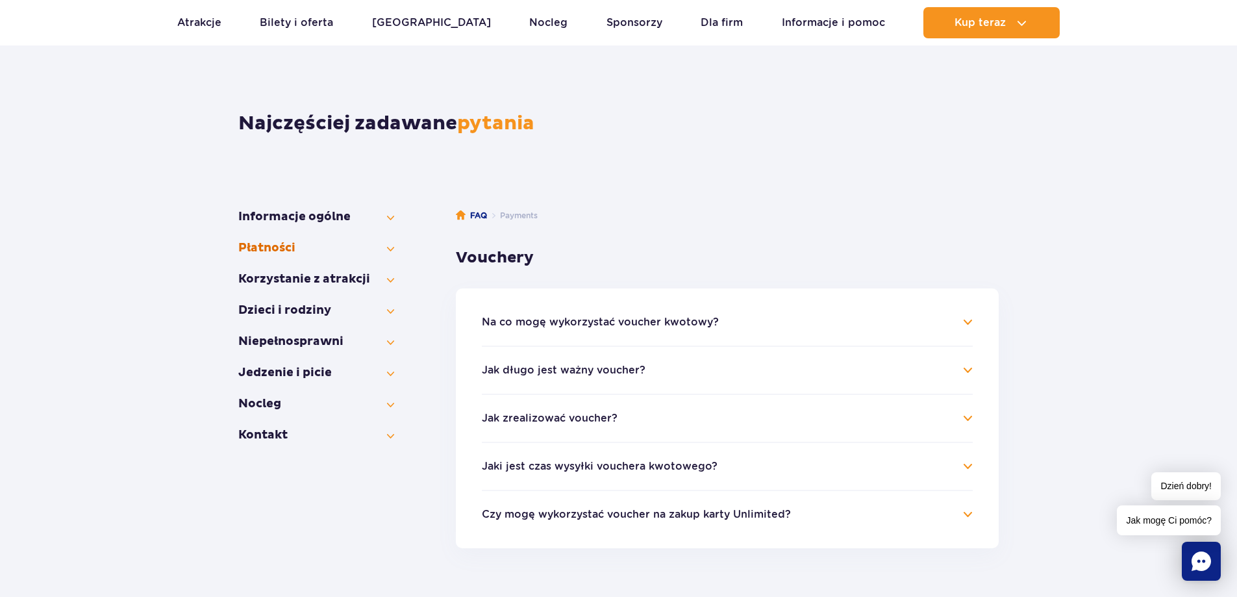
click at [373, 247] on button "Płatności" at bounding box center [316, 248] width 156 height 16
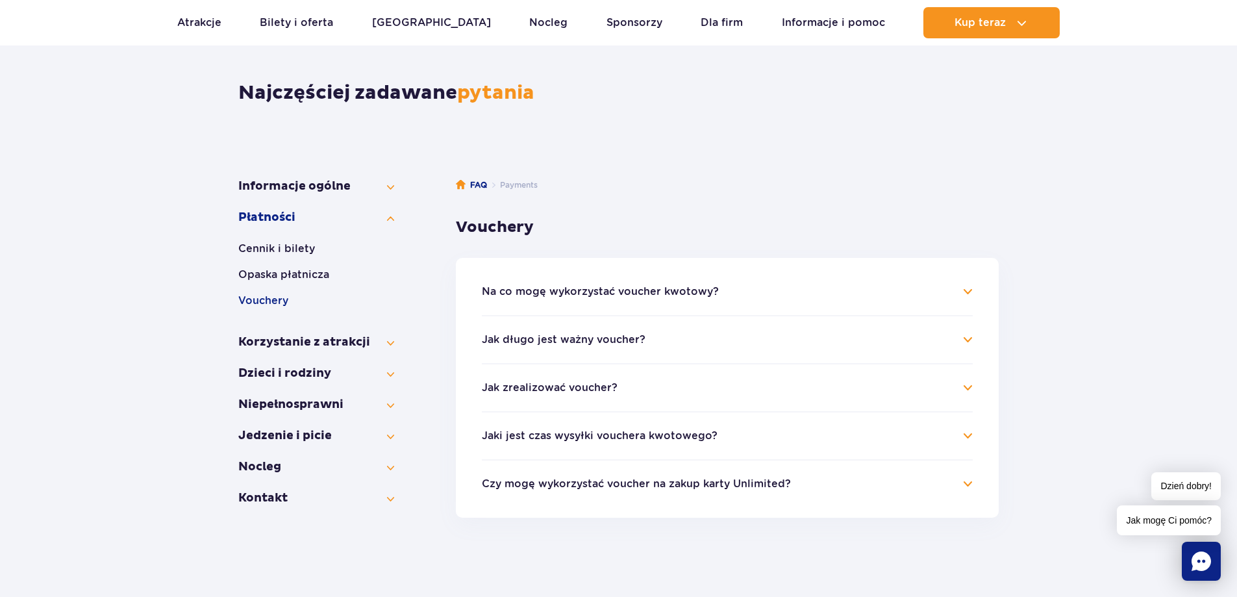
scroll to position [195, 0]
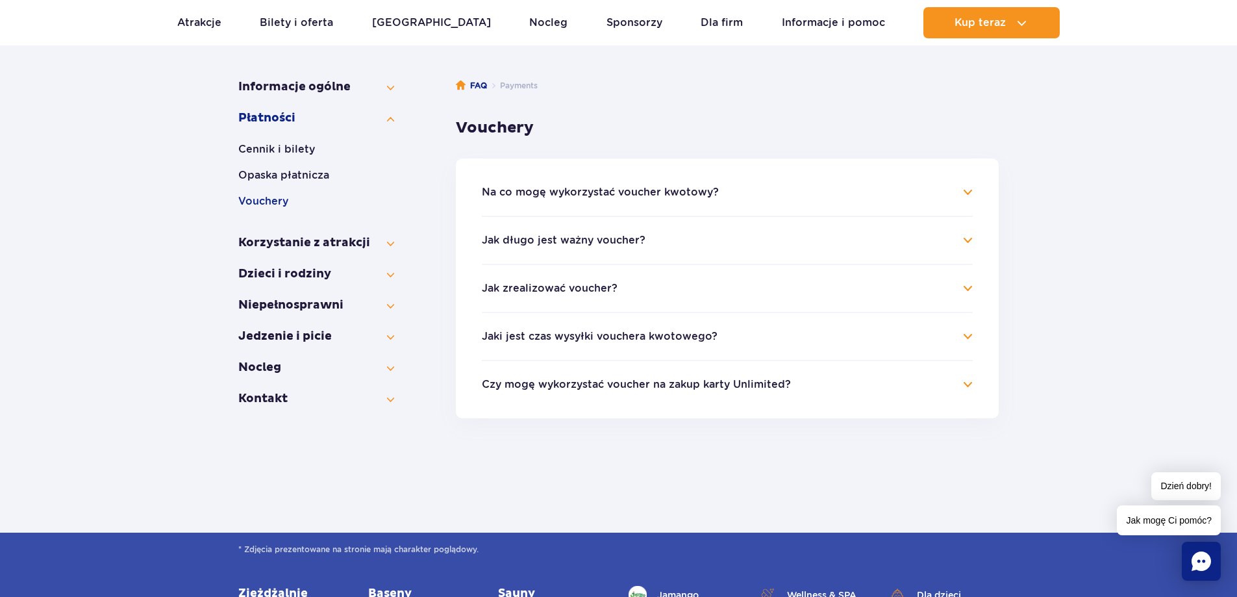
click at [961, 207] on li "Na co mogę wykorzystać voucher kwotowy? Voucher kwotowy możesz wykorzystać na p…" at bounding box center [727, 199] width 491 height 31
click at [963, 192] on h4 "Na co mogę wykorzystać voucher kwotowy?" at bounding box center [727, 192] width 491 height 16
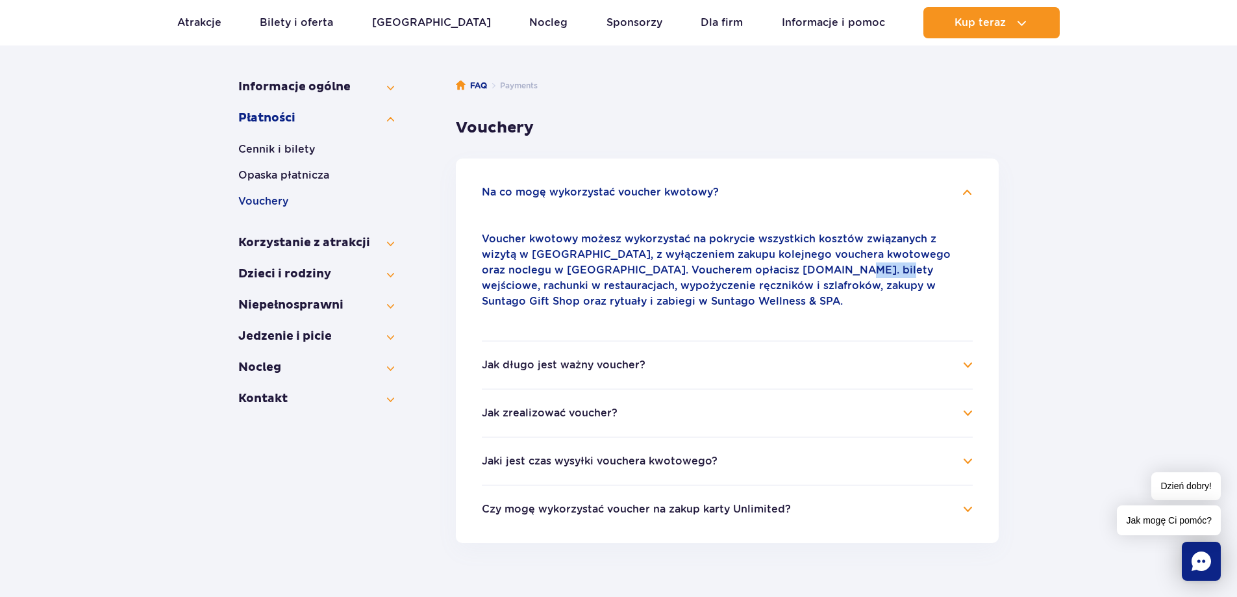
drag, startPoint x: 752, startPoint y: 269, endPoint x: 789, endPoint y: 268, distance: 36.4
click at [789, 268] on p "Voucher kwotowy możesz wykorzystać na pokrycie wszystkich kosztów związanych z …" at bounding box center [727, 270] width 491 height 78
drag, startPoint x: 661, startPoint y: 271, endPoint x: 747, endPoint y: 262, distance: 86.1
click at [747, 262] on p "Voucher kwotowy możesz wykorzystać na pokrycie wszystkich kosztów związanych z …" at bounding box center [727, 270] width 491 height 78
drag, startPoint x: 753, startPoint y: 267, endPoint x: 882, endPoint y: 266, distance: 128.5
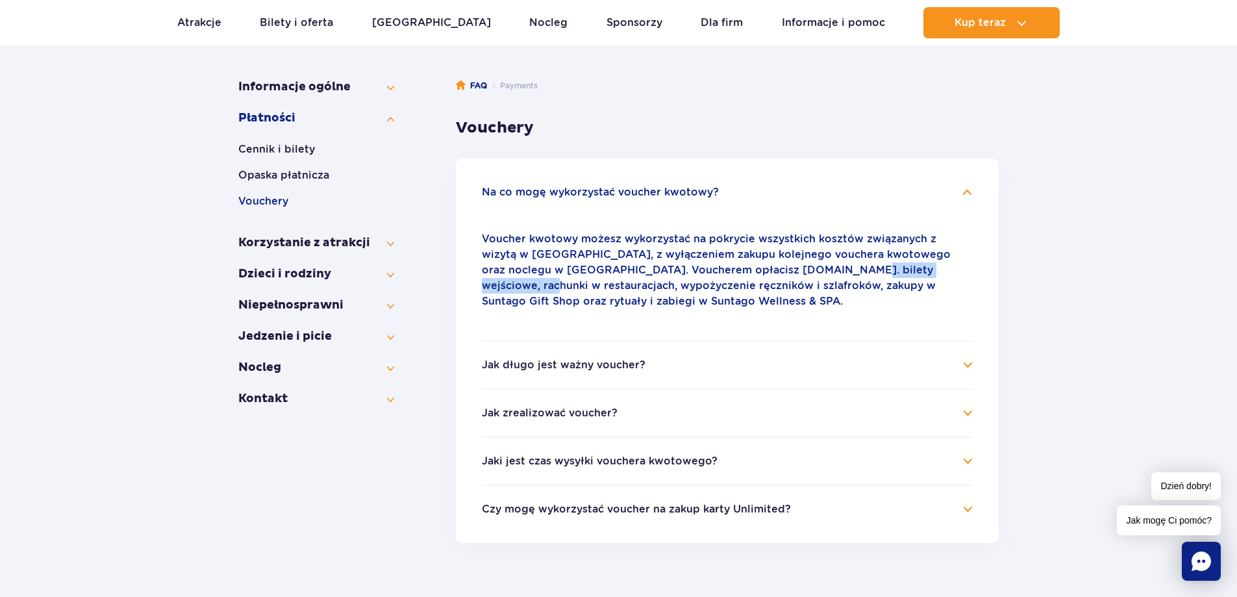
click at [882, 266] on p "Voucher kwotowy możesz wykorzystać na pokrycie wszystkich kosztów związanych z …" at bounding box center [727, 270] width 491 height 78
drag, startPoint x: 549, startPoint y: 280, endPoint x: 646, endPoint y: 280, distance: 97.4
click at [646, 280] on p "Voucher kwotowy możesz wykorzystać na pokrycie wszystkich kosztów związanych z …" at bounding box center [727, 270] width 491 height 78
drag, startPoint x: 711, startPoint y: 283, endPoint x: 735, endPoint y: 283, distance: 23.4
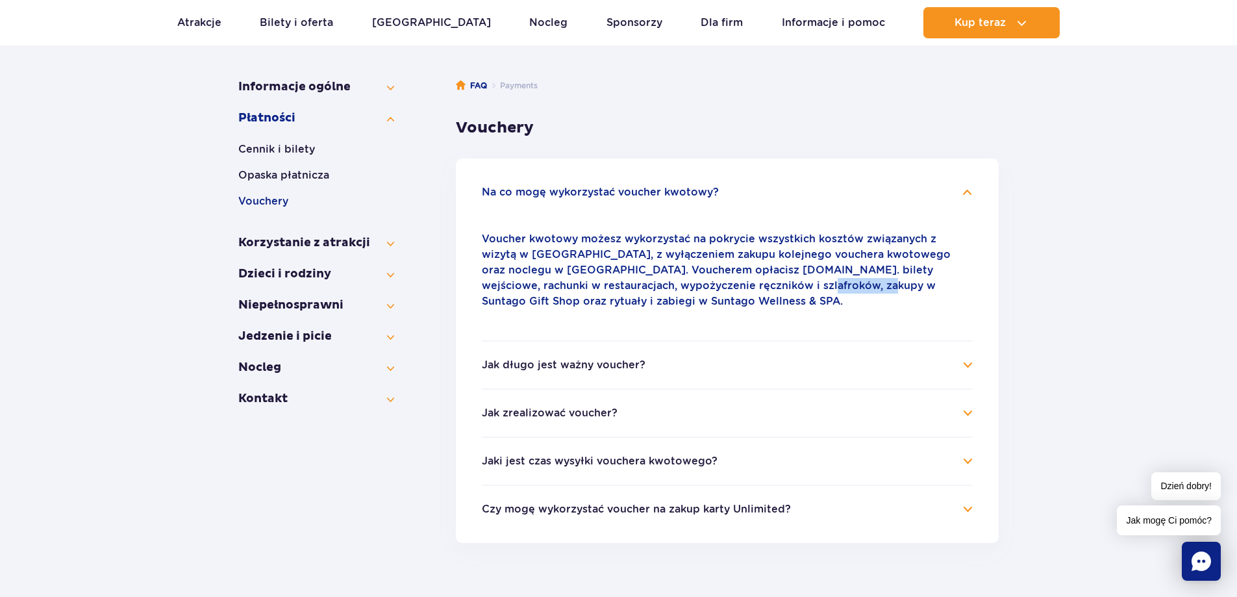
click at [735, 283] on p "Voucher kwotowy możesz wykorzystać na pokrycie wszystkich kosztów związanych z …" at bounding box center [727, 270] width 491 height 78
click at [736, 283] on p "Voucher kwotowy możesz wykorzystać na pokrycie wszystkich kosztów związanych z …" at bounding box center [727, 270] width 491 height 78
drag, startPoint x: 792, startPoint y: 287, endPoint x: 852, endPoint y: 290, distance: 59.8
click at [848, 290] on p "Voucher kwotowy możesz wykorzystać na pokrycie wszystkich kosztów związanych z …" at bounding box center [727, 270] width 491 height 78
click at [852, 290] on p "Voucher kwotowy możesz wykorzystać na pokrycie wszystkich kosztów związanych z …" at bounding box center [727, 270] width 491 height 78
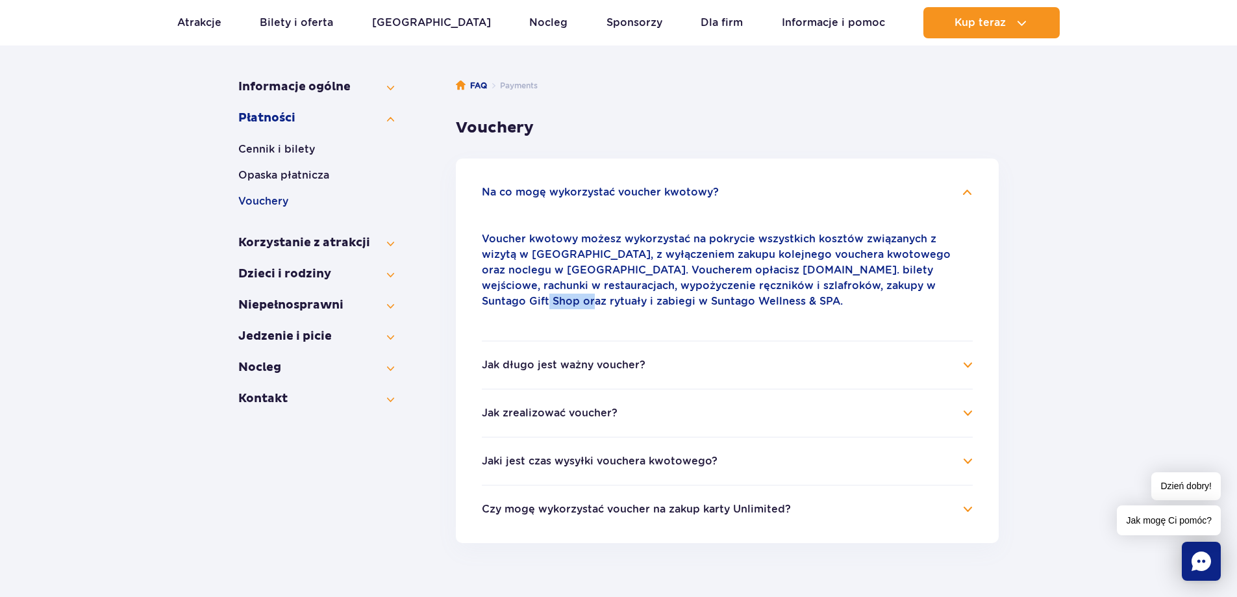
click at [852, 290] on p "Voucher kwotowy możesz wykorzystać na pokrycie wszystkich kosztów związanych z …" at bounding box center [727, 270] width 491 height 78
click at [783, 277] on p "Voucher kwotowy możesz wykorzystać na pokrycie wszystkich kosztów związanych z …" at bounding box center [727, 270] width 491 height 78
